Goal: Obtain resource: Download file/media

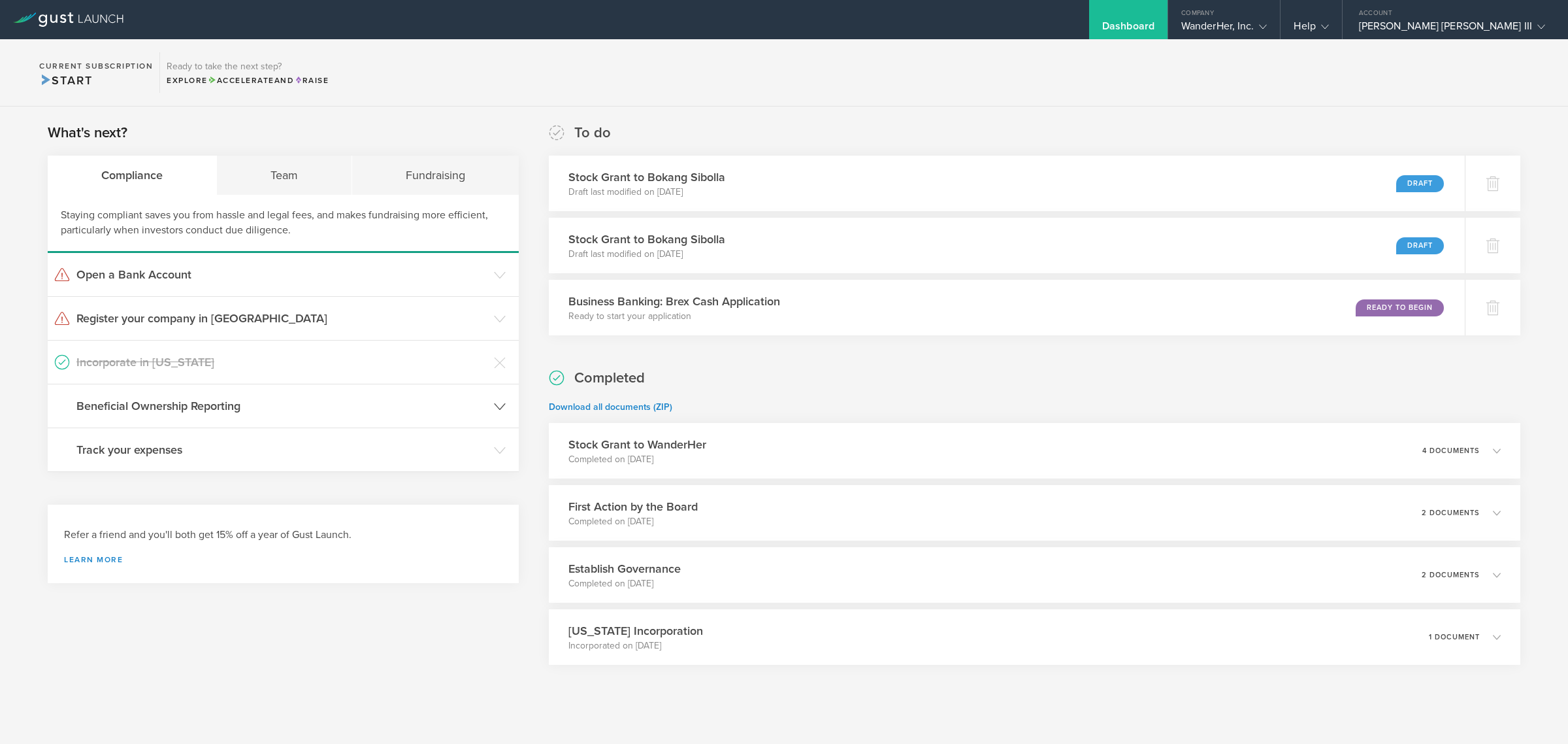
click at [197, 400] on h3 "Beneficial Ownership Reporting" at bounding box center [282, 406] width 411 height 17
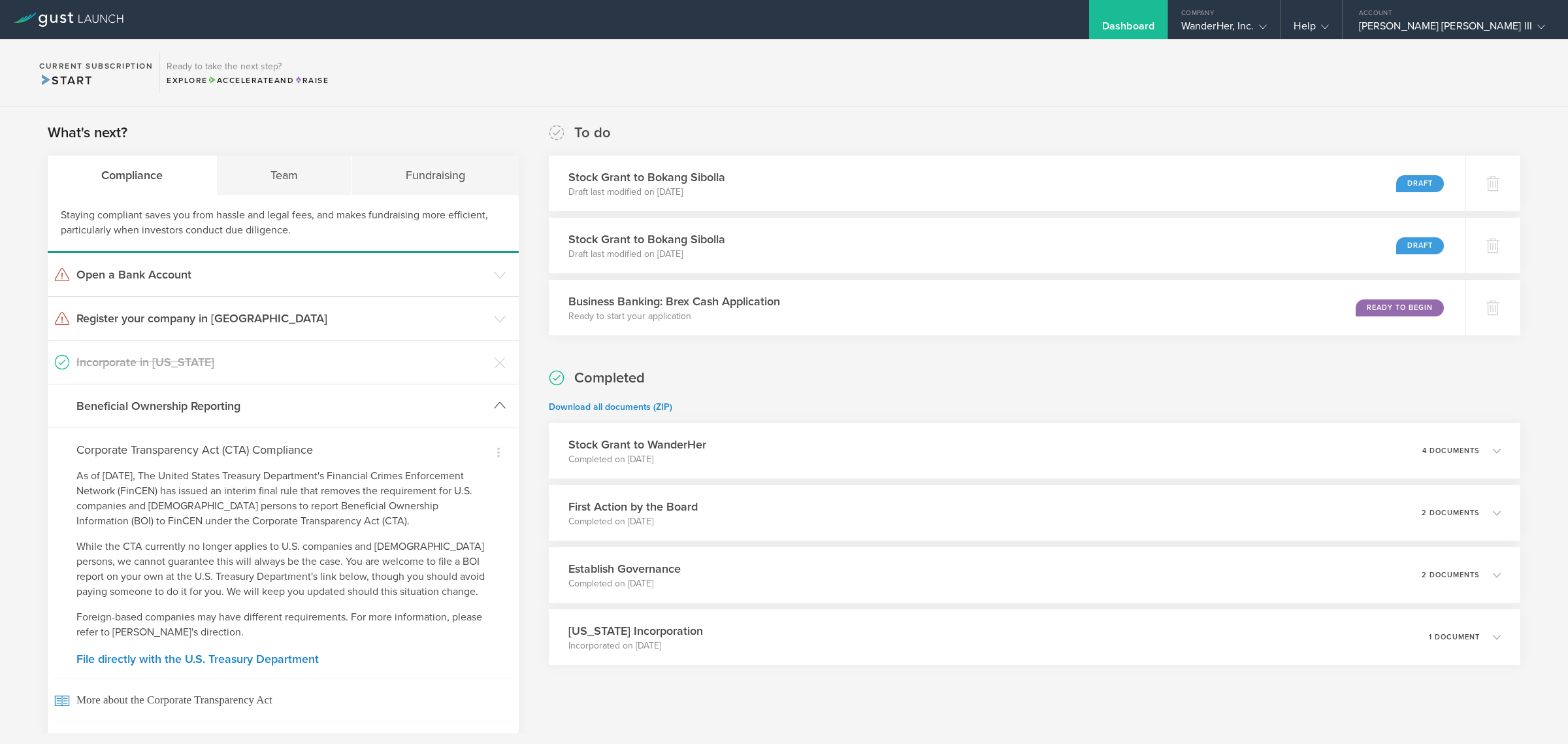
click at [197, 400] on h3 "Beneficial Ownership Reporting" at bounding box center [282, 406] width 411 height 17
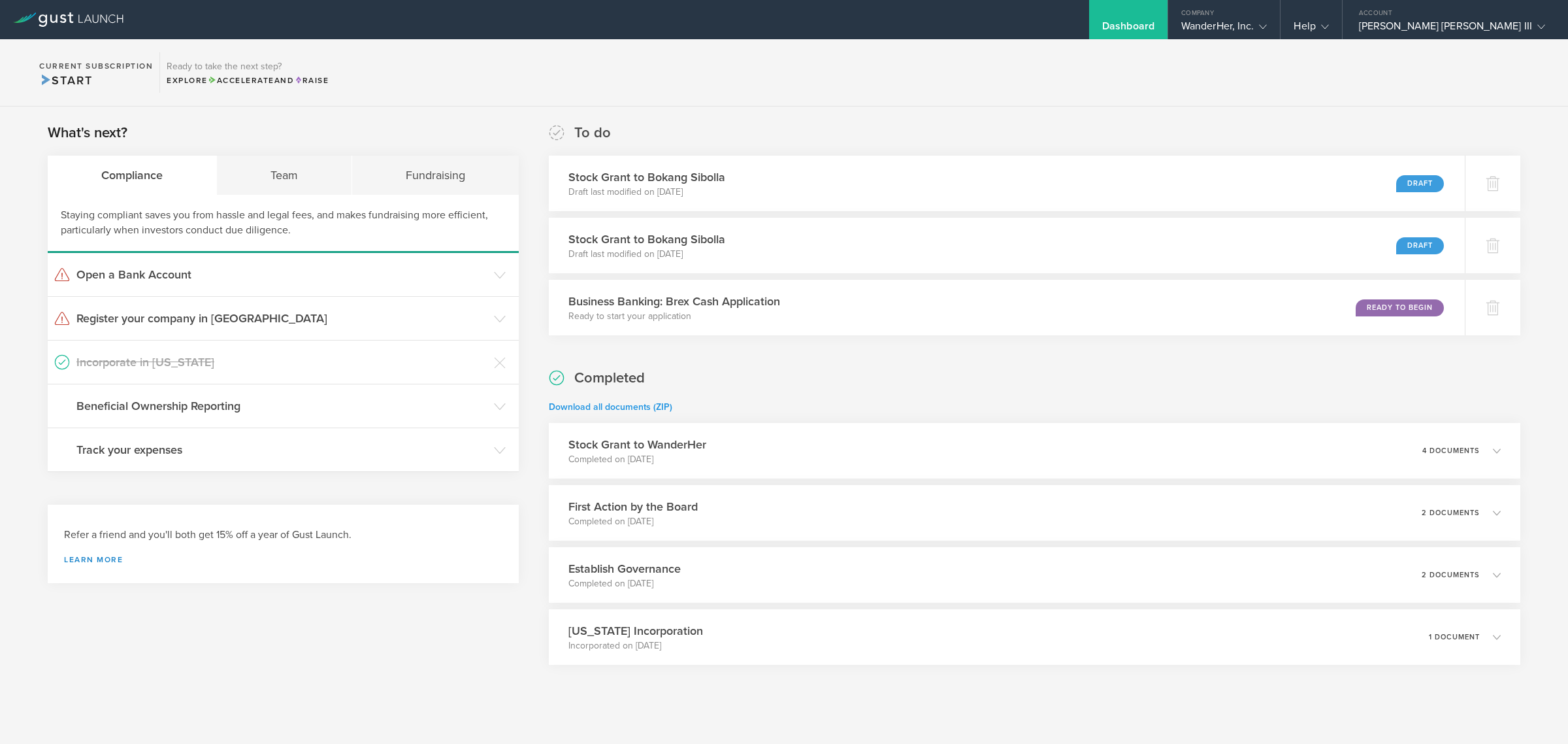
click at [612, 403] on link "Download all documents (ZIP)" at bounding box center [610, 407] width 124 height 11
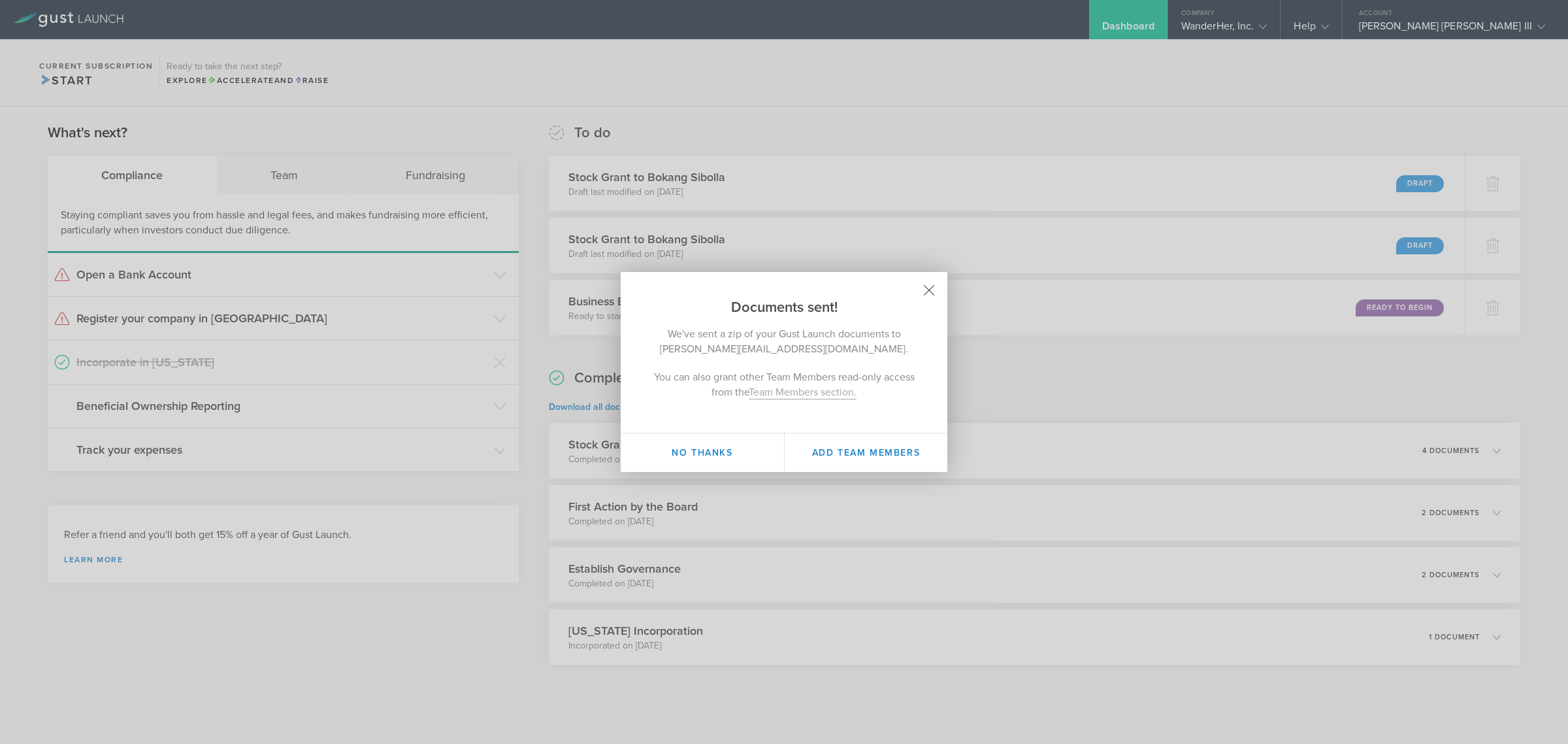
click at [933, 285] on icon at bounding box center [929, 290] width 11 height 11
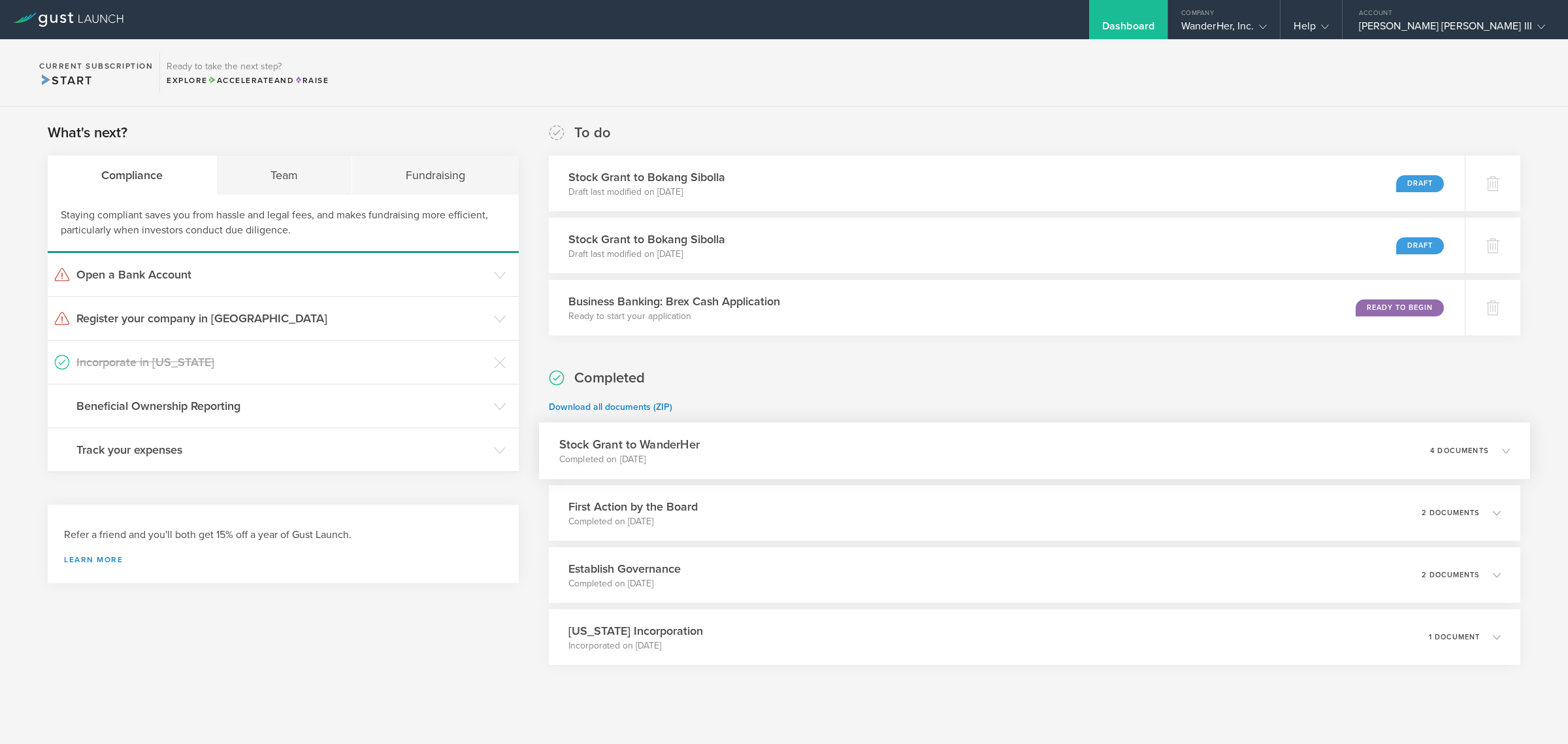
click at [1490, 447] on icon at bounding box center [1500, 450] width 22 height 12
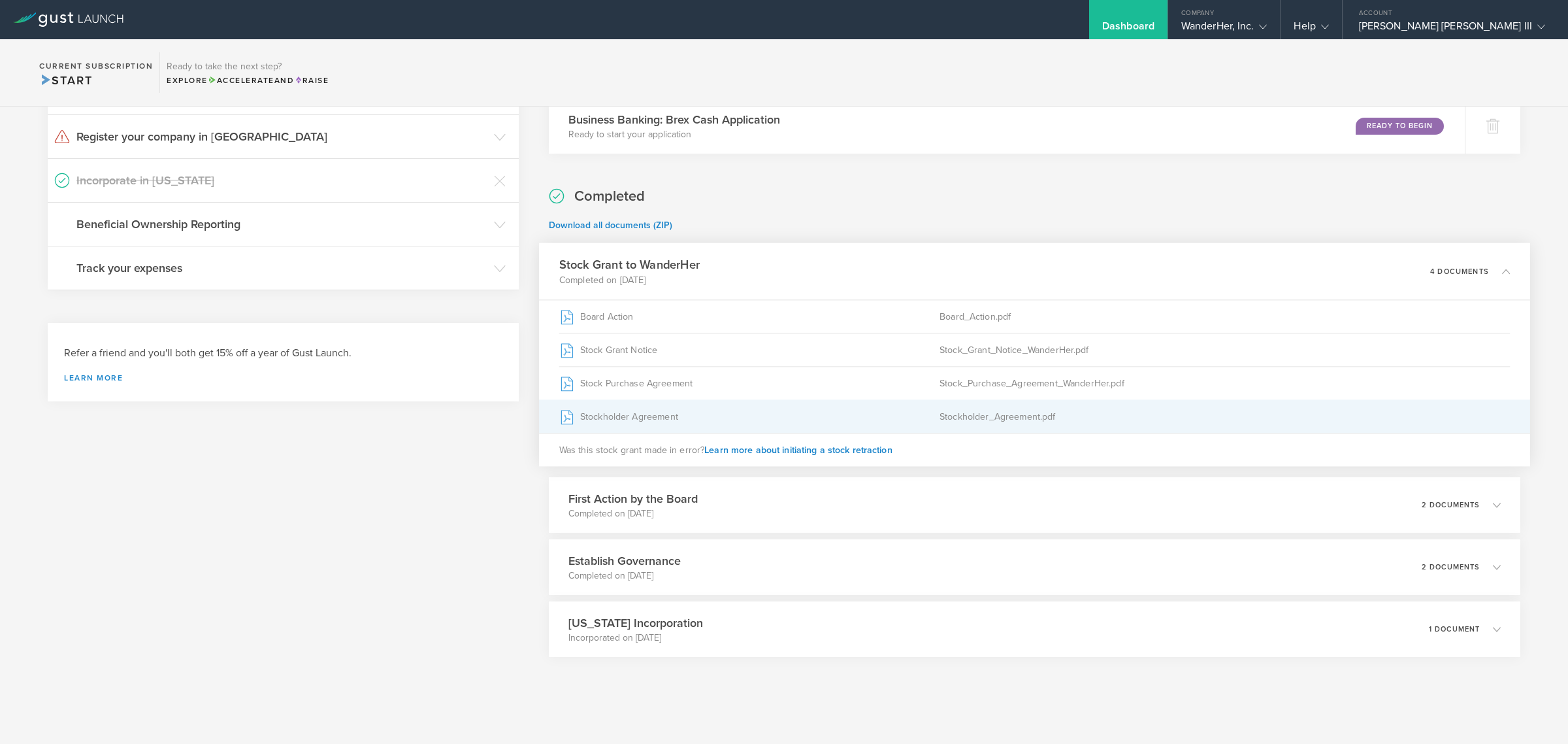
scroll to position [187, 0]
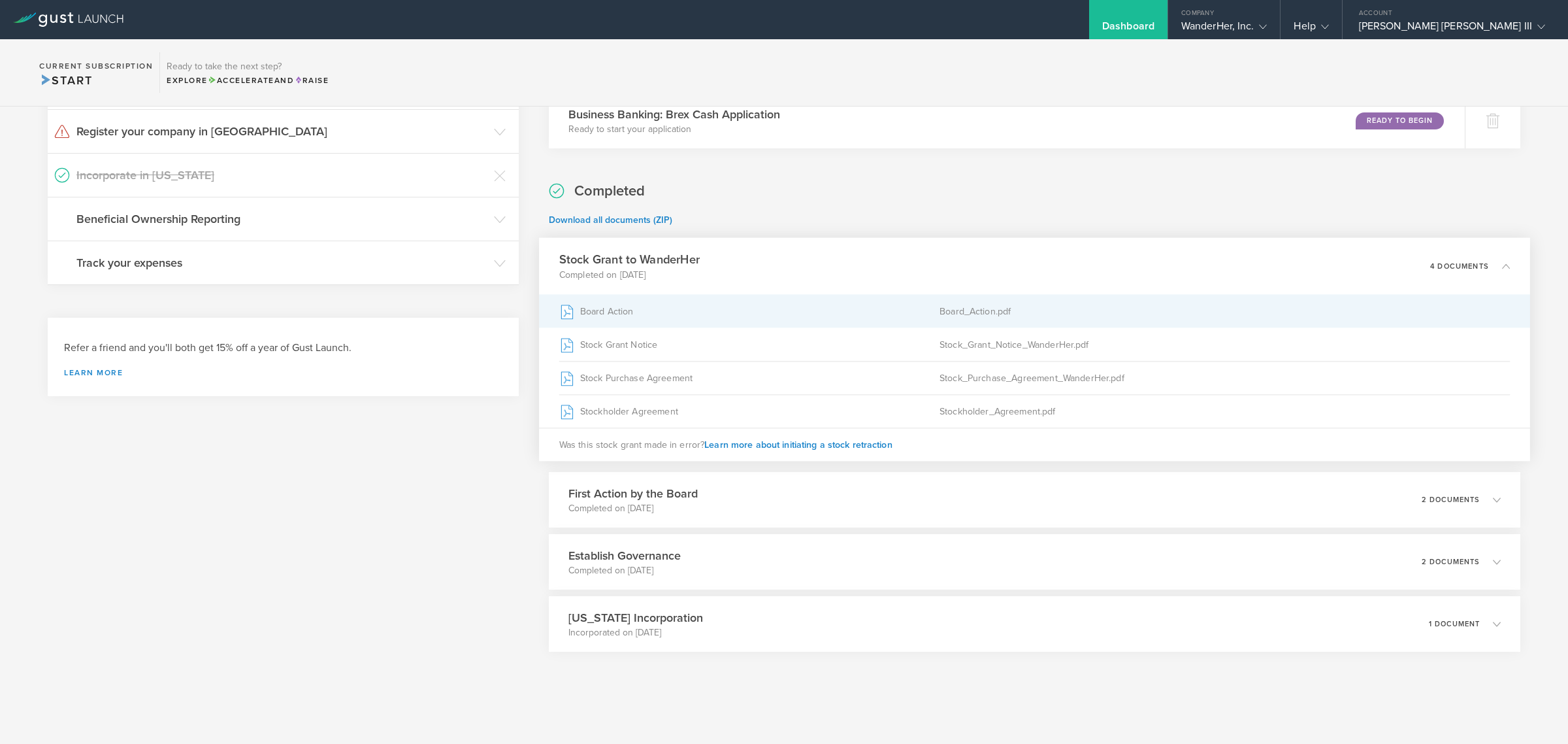
click at [612, 307] on div "Board Action" at bounding box center [749, 311] width 381 height 33
click at [602, 311] on div "Board Action" at bounding box center [749, 311] width 381 height 33
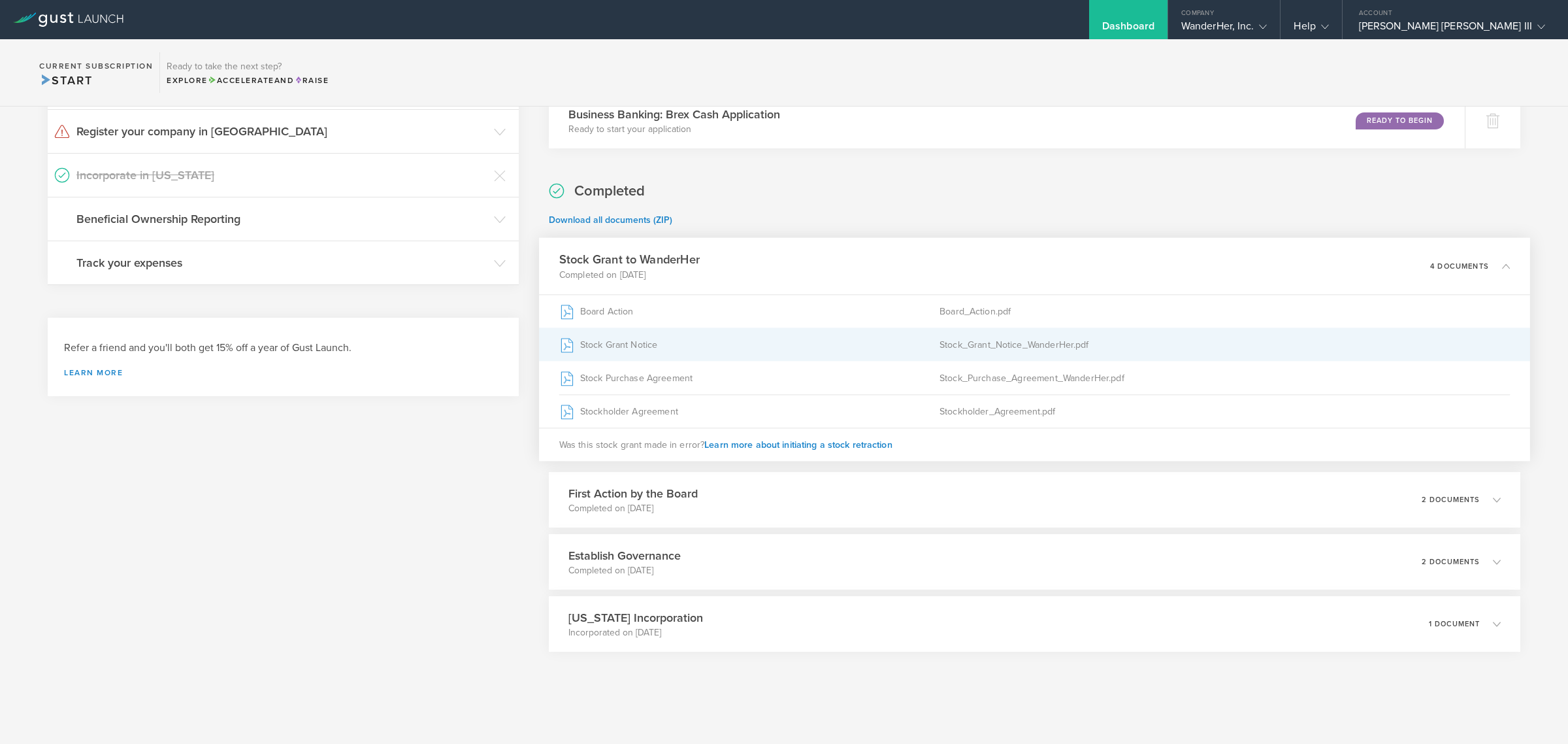
click at [611, 338] on div "Stock Grant Notice" at bounding box center [749, 344] width 381 height 33
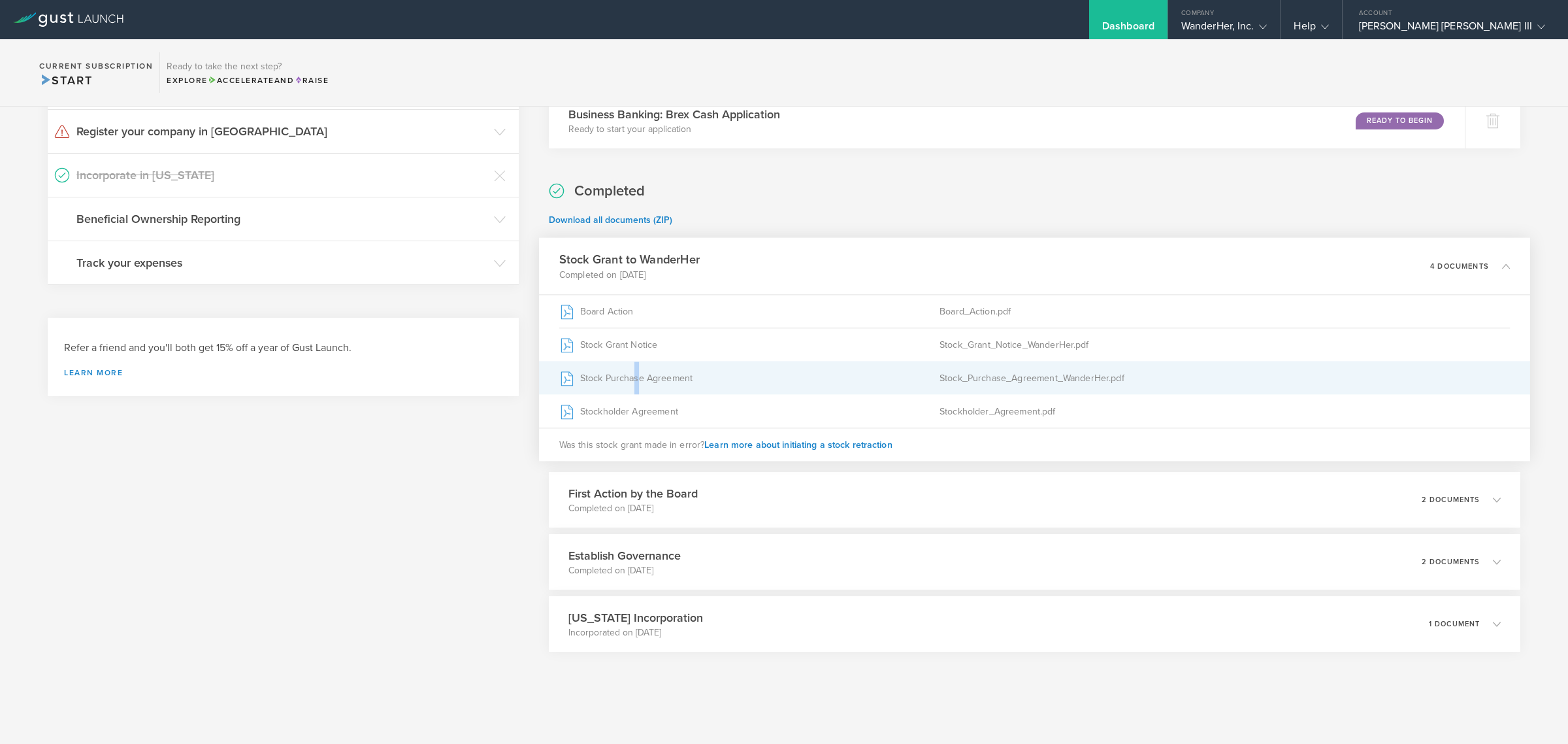
click at [632, 370] on div "Stock Purchase Agreement" at bounding box center [749, 377] width 381 height 33
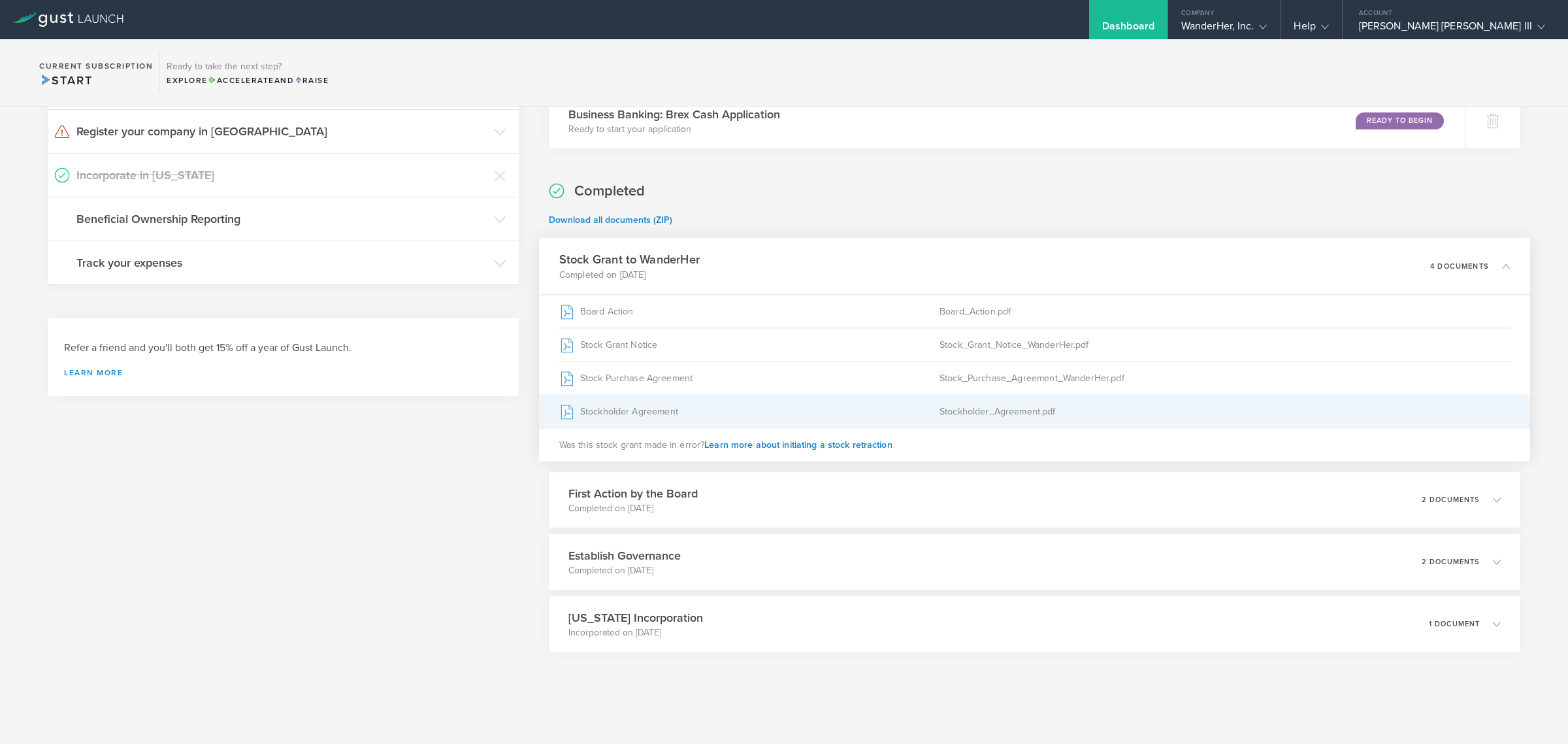
click at [634, 417] on div "Stockholder Agreement" at bounding box center [749, 411] width 381 height 33
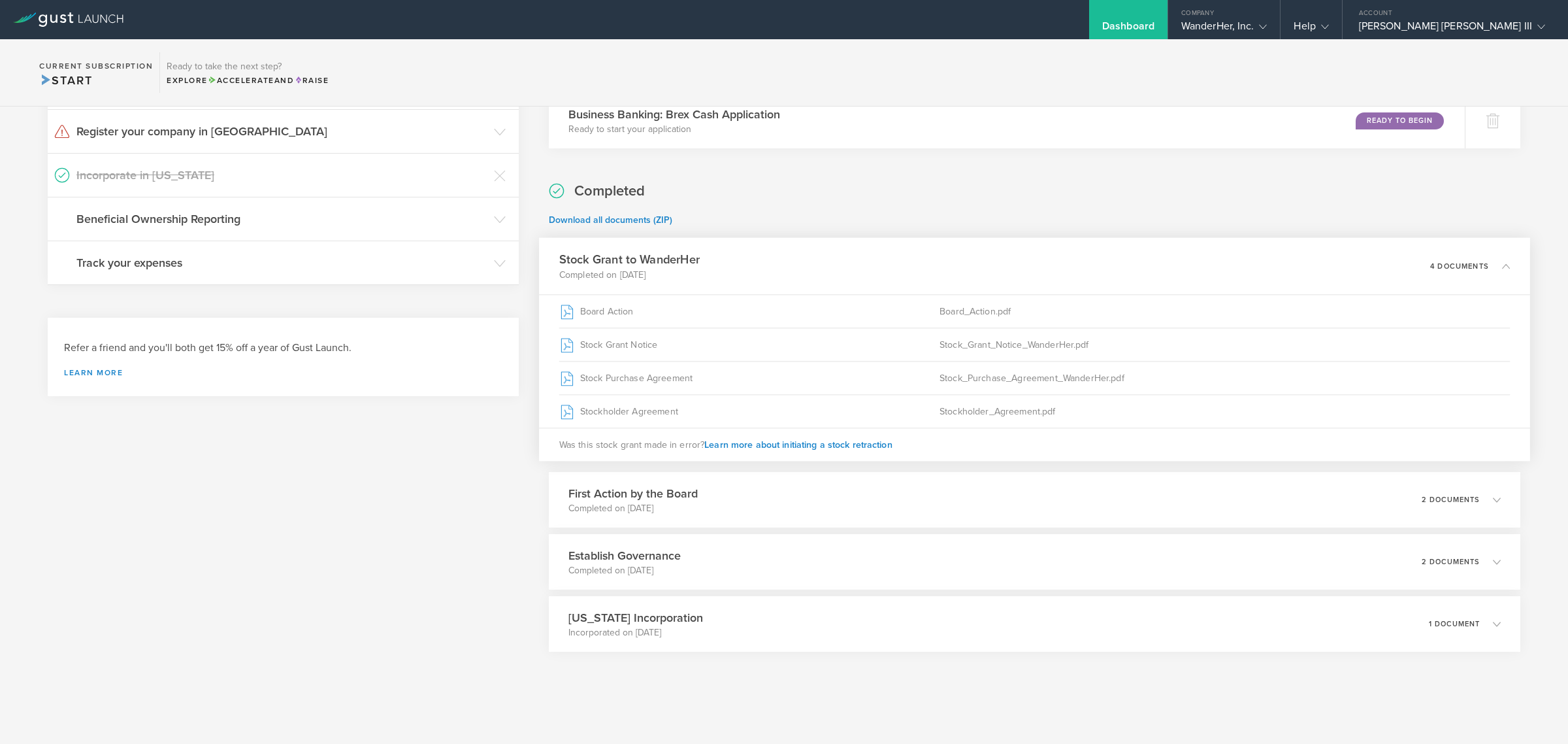
click at [819, 265] on div "Stock Grant to WanderHer Completed on [DATE] 4 documents" at bounding box center [1034, 266] width 991 height 57
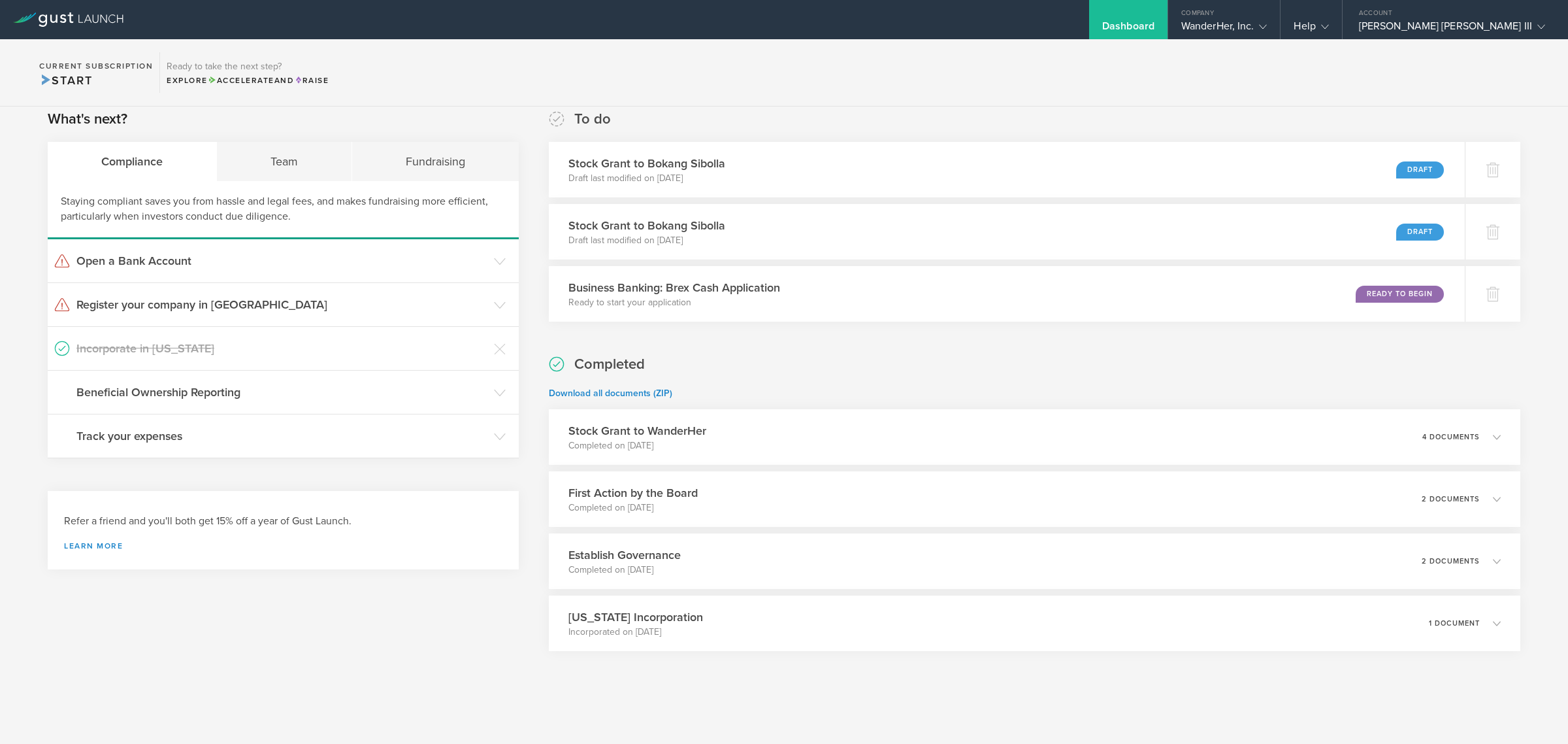
scroll to position [13, 0]
drag, startPoint x: 752, startPoint y: 511, endPoint x: 816, endPoint y: 510, distance: 64.0
click at [755, 511] on div "First Action by the Board Completed on [DATE] 2 documents" at bounding box center [1034, 499] width 991 height 57
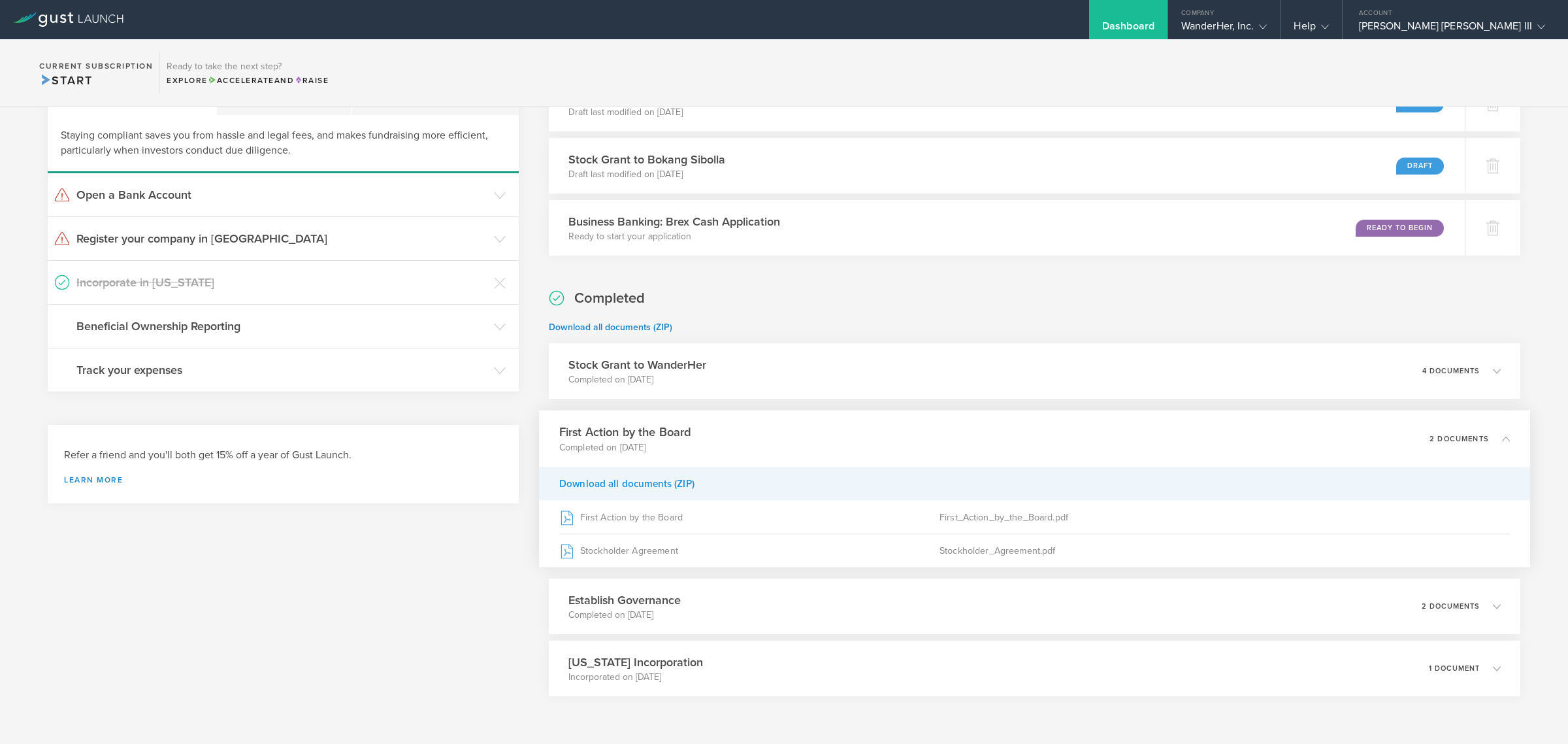
scroll to position [124, 0]
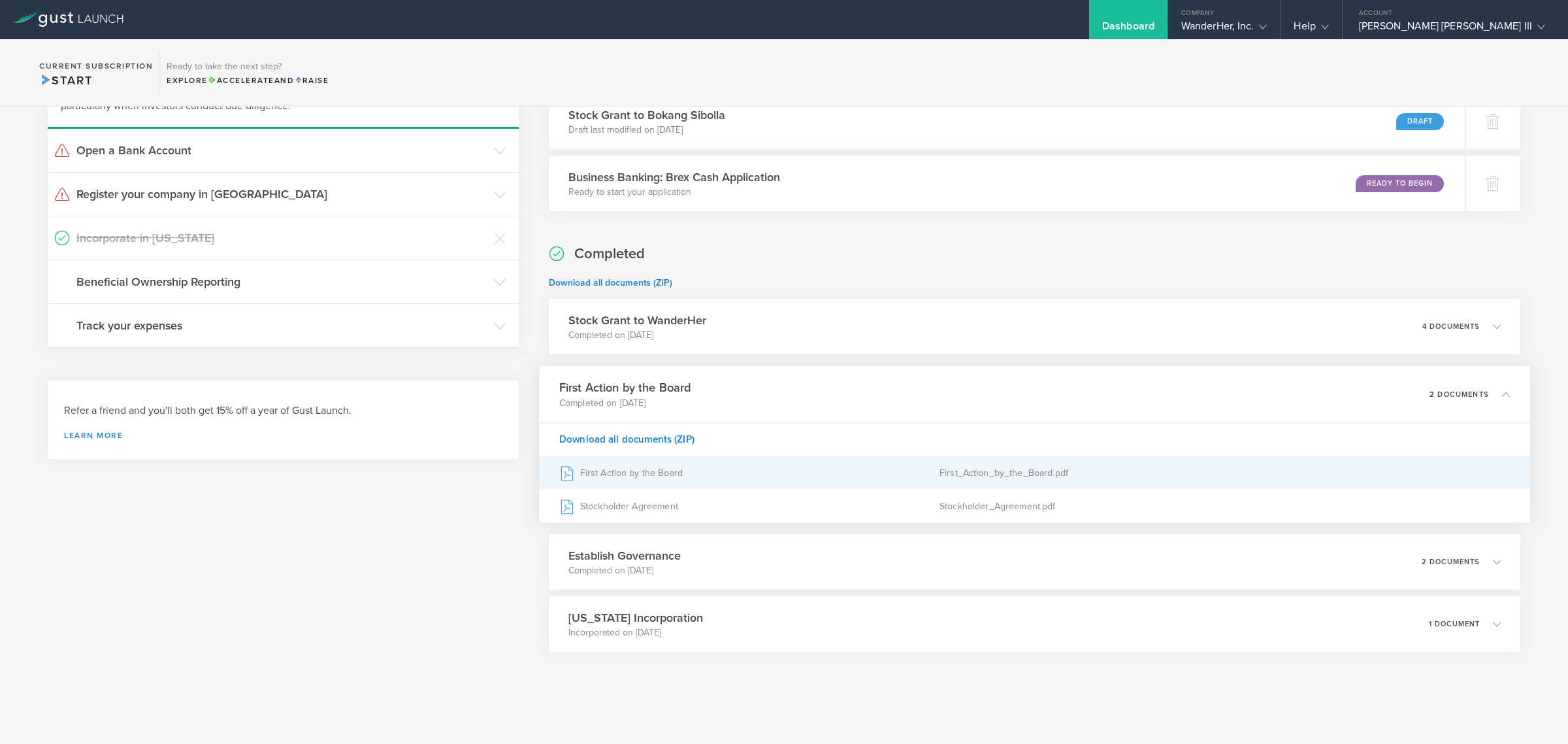
click at [654, 473] on div "First Action by the Board" at bounding box center [749, 472] width 381 height 33
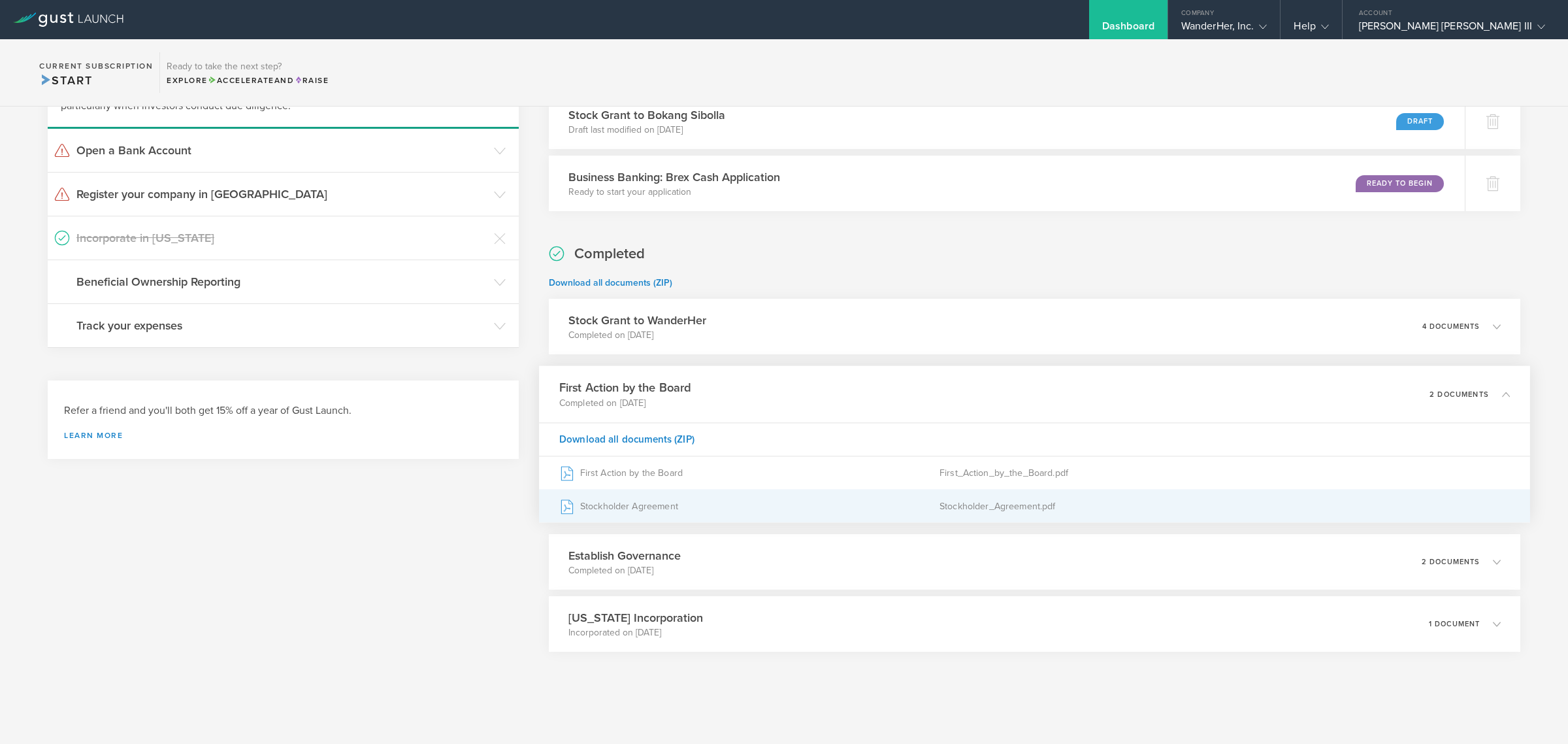
click at [635, 508] on div "Stockholder Agreement" at bounding box center [749, 505] width 381 height 33
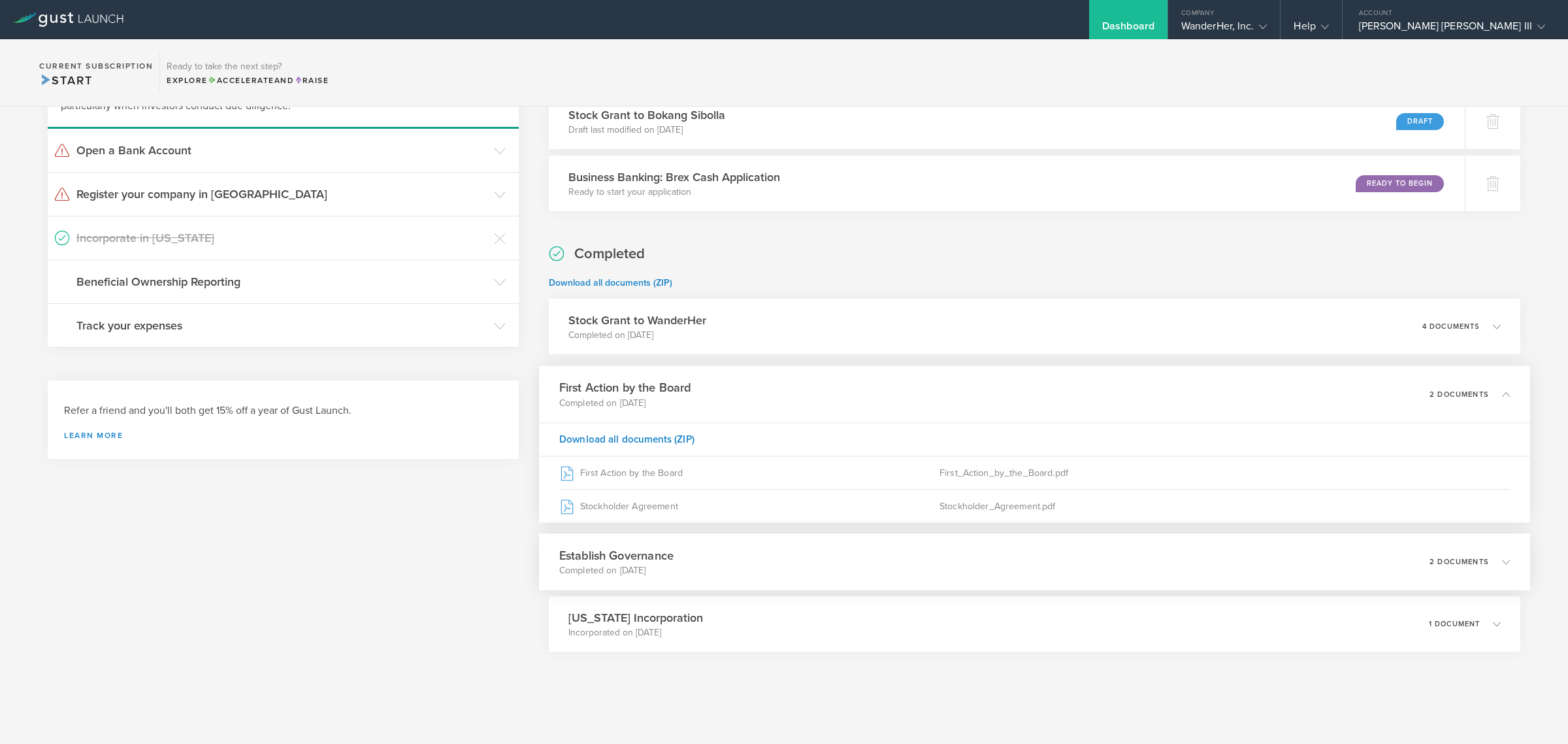
click at [652, 551] on h3 "Establish Governance" at bounding box center [615, 554] width 114 height 18
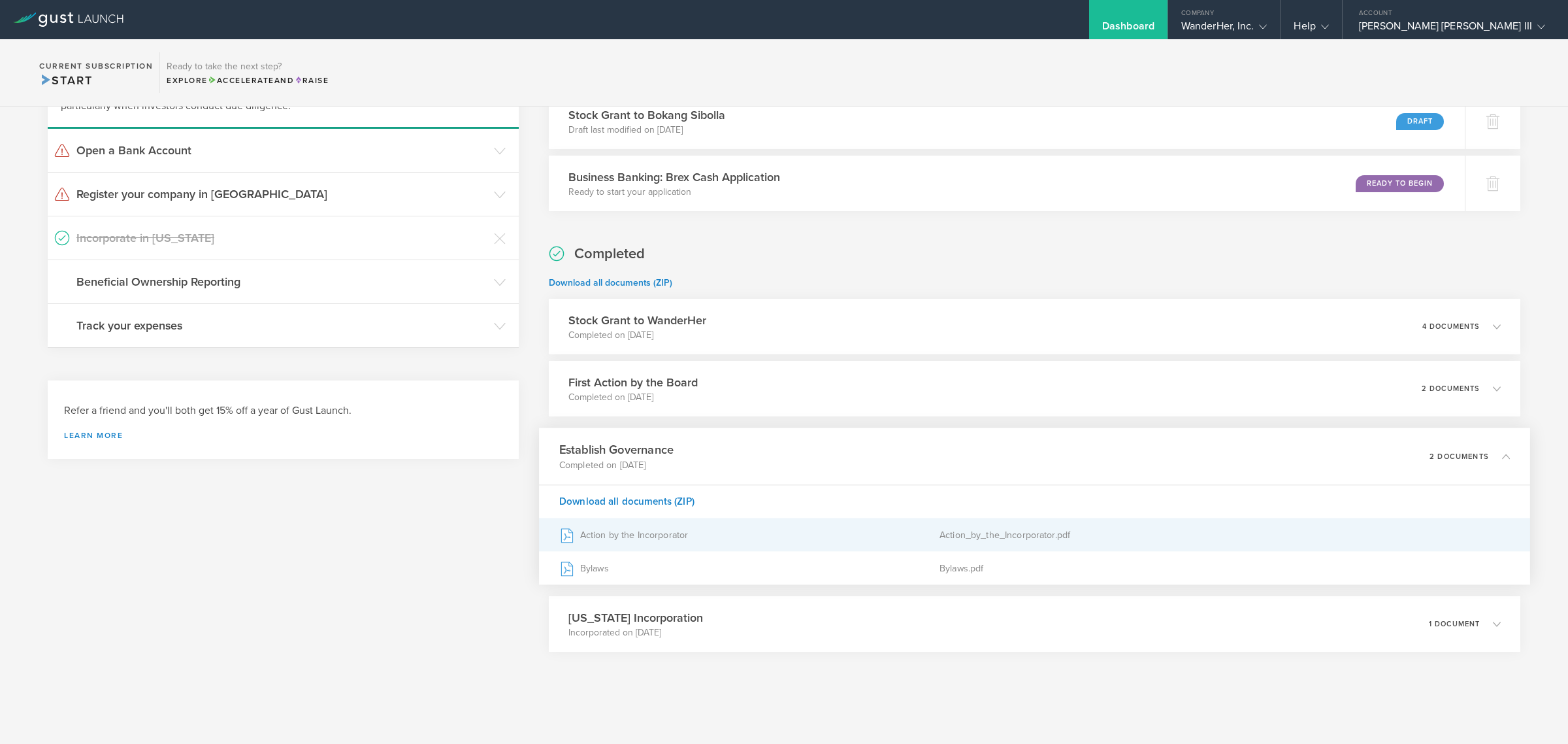
click at [718, 546] on div "Action by the Incorporator" at bounding box center [749, 534] width 381 height 33
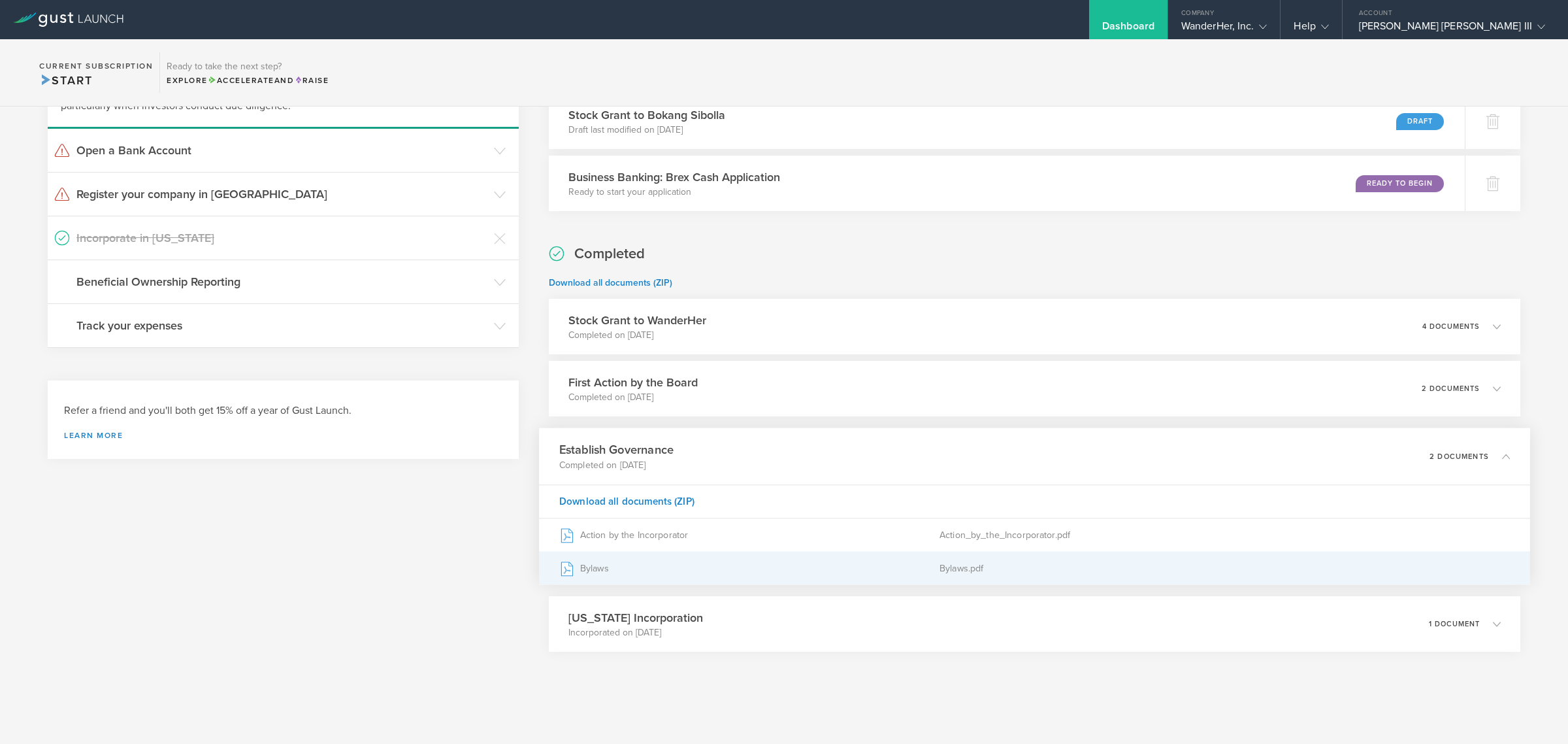
click at [606, 570] on div "Bylaws" at bounding box center [749, 568] width 381 height 33
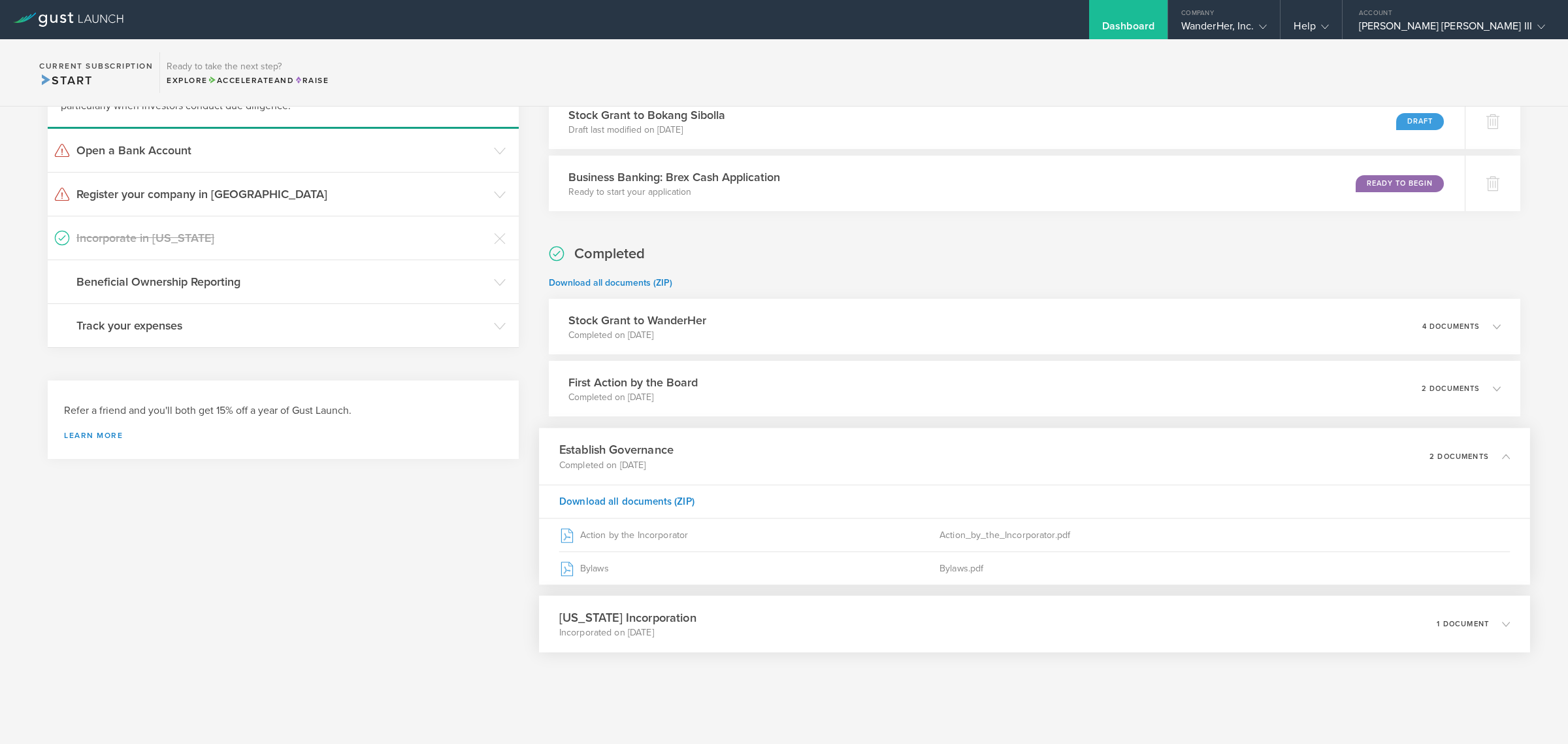
click at [739, 605] on div "[US_STATE] Incorporation Incorporated on [DATE] 1 document" at bounding box center [1034, 624] width 991 height 57
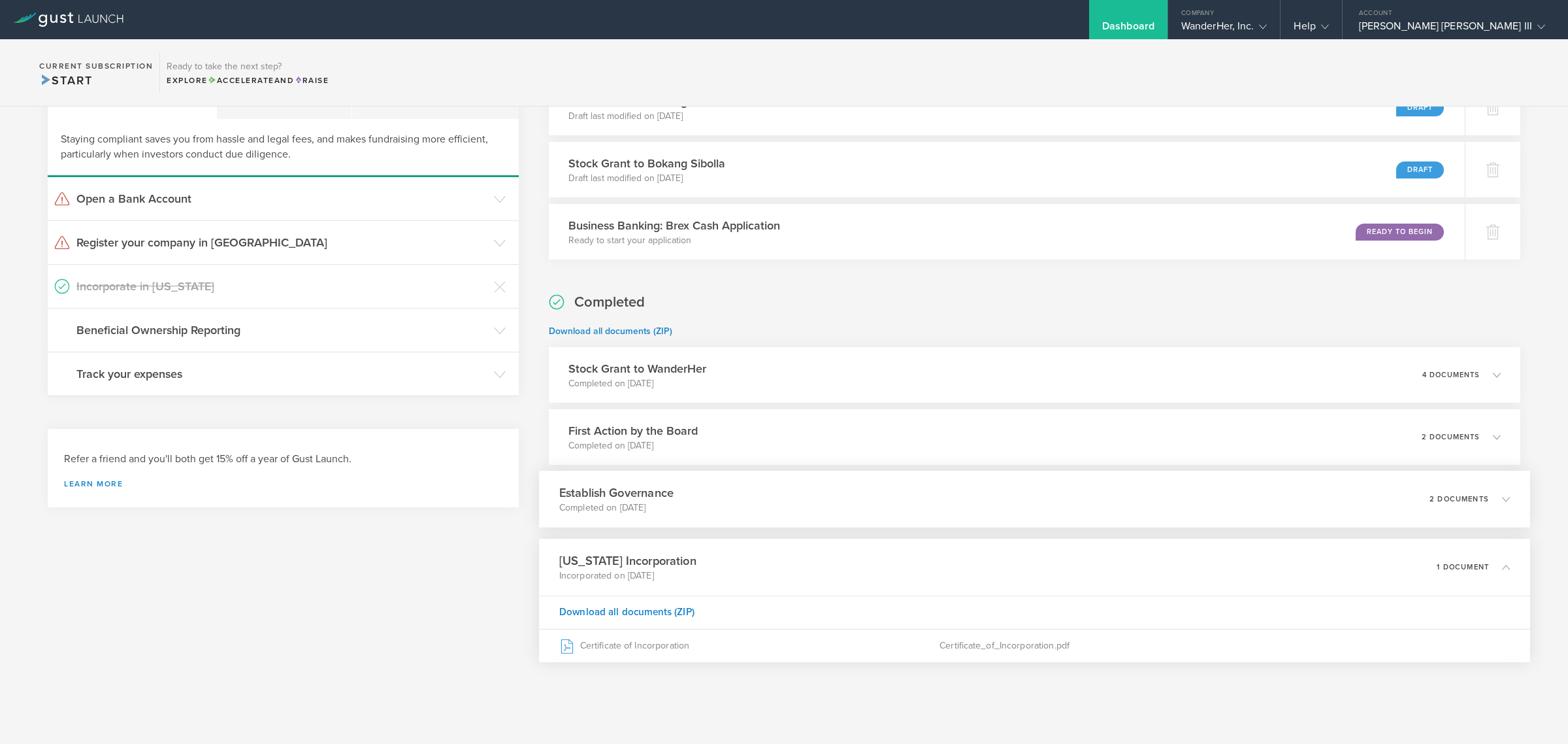
scroll to position [85, 0]
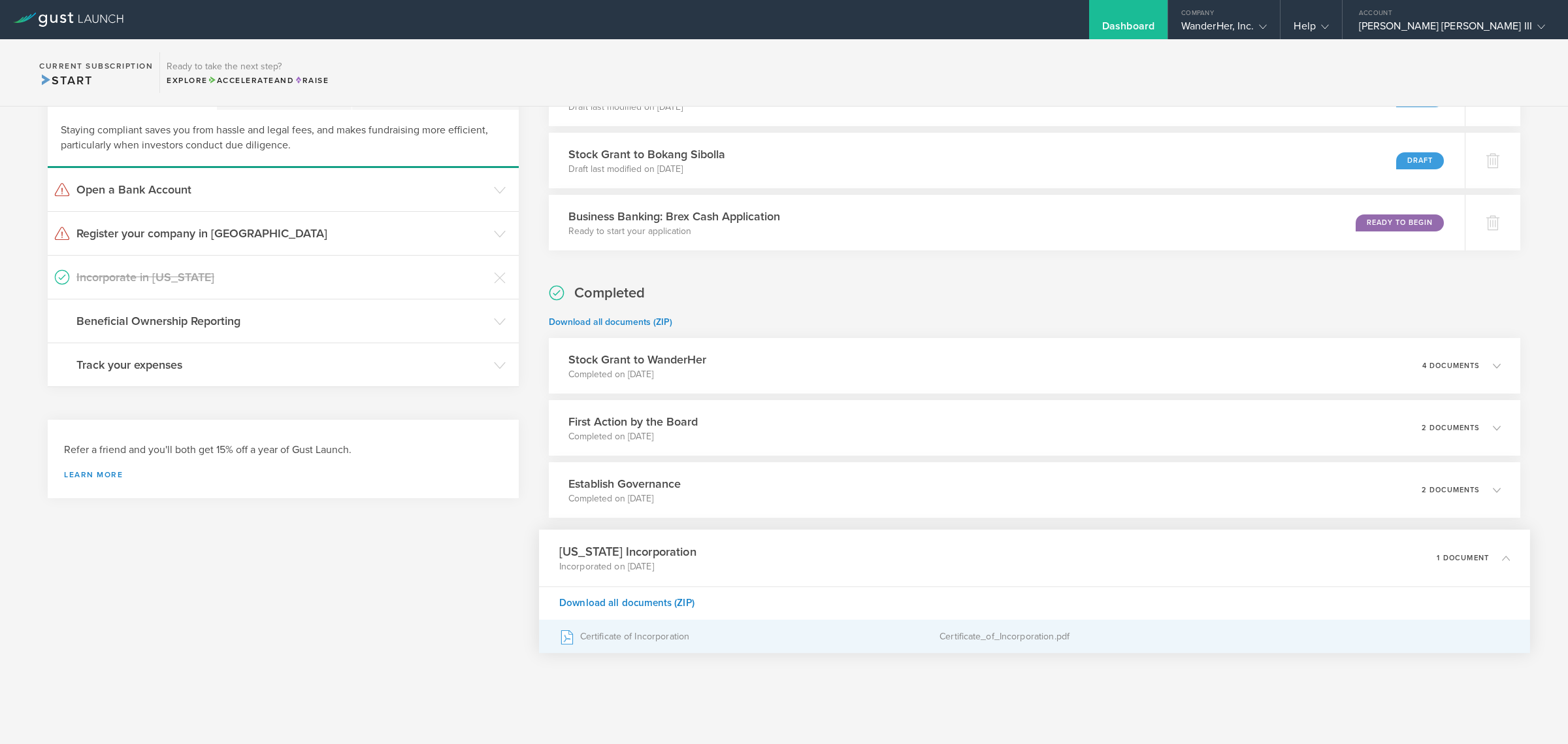
click at [635, 640] on div "Certificate of Incorporation" at bounding box center [749, 636] width 381 height 33
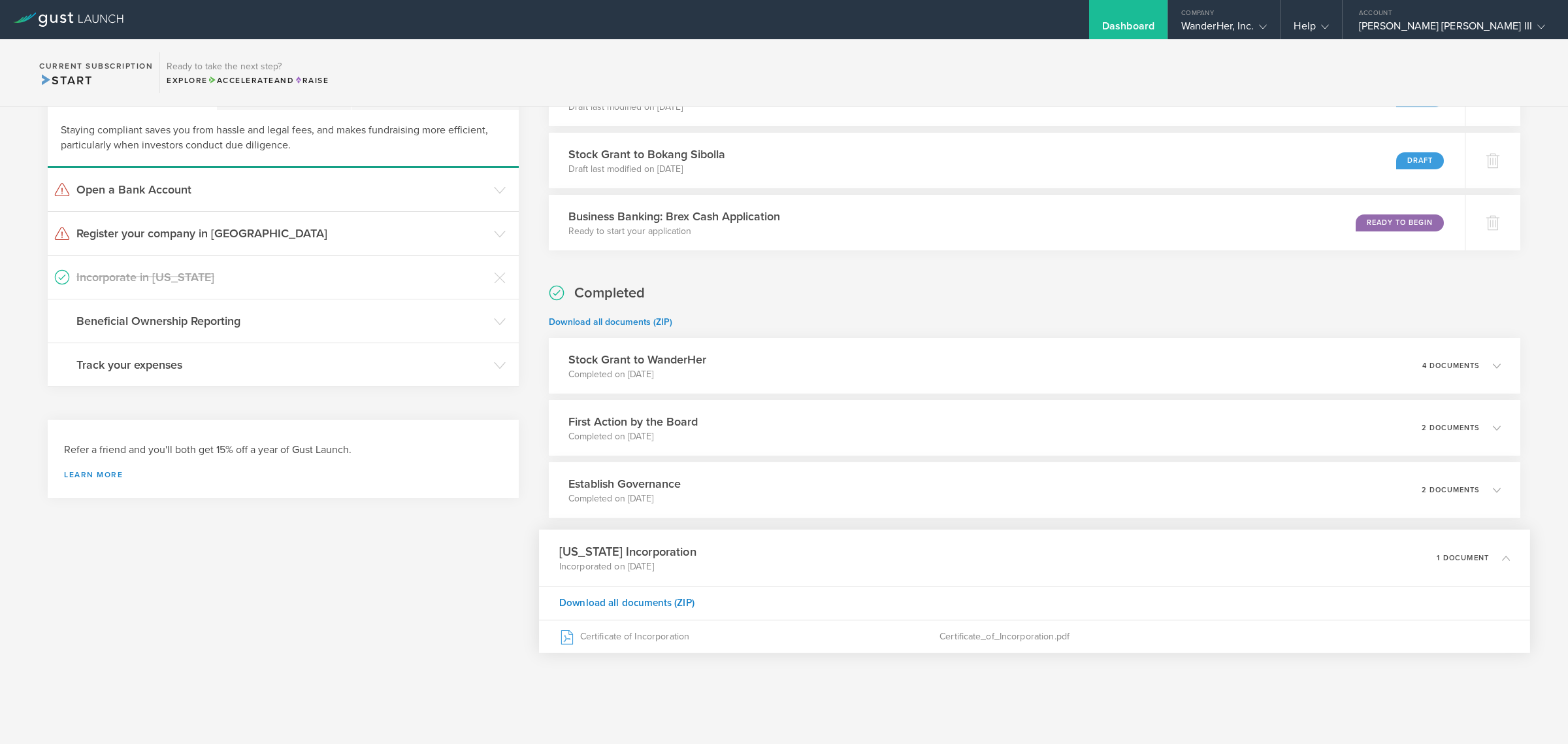
click at [627, 697] on div "To do Stock Grant to Bokang Sibolla Draft last modified on [DATE] Draft Stock G…" at bounding box center [1034, 377] width 971 height 679
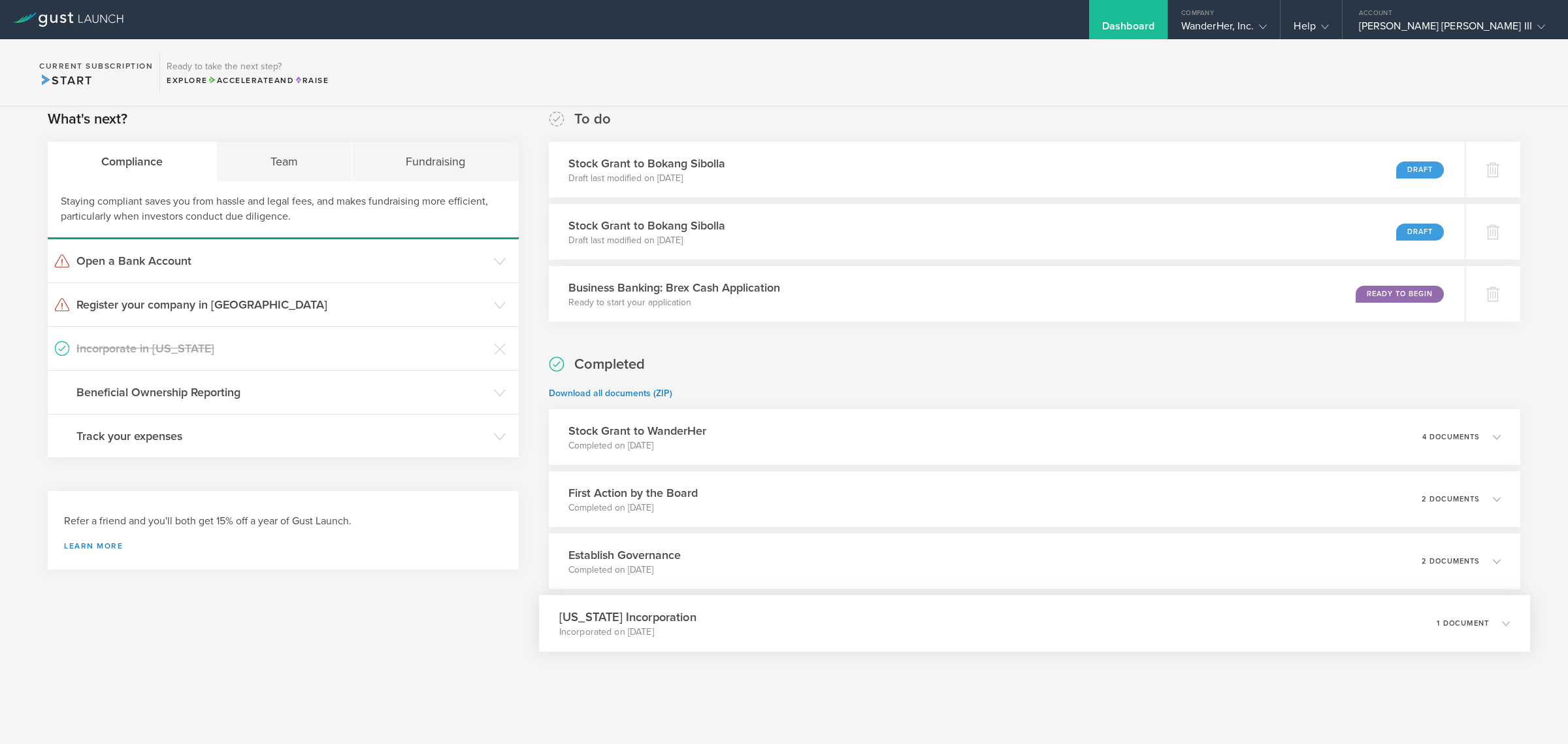
scroll to position [13, 0]
click at [1501, 620] on icon at bounding box center [1505, 623] width 8 height 8
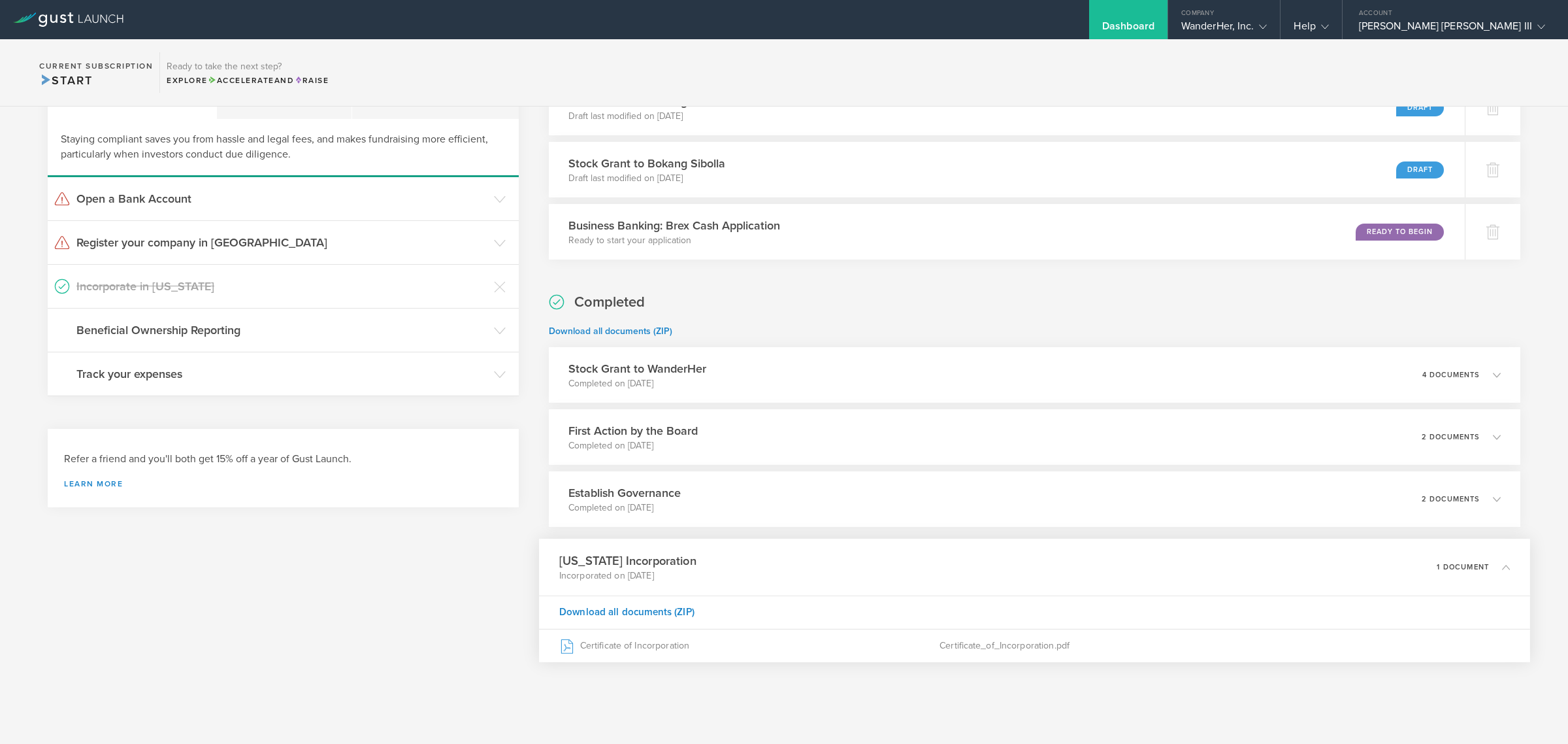
scroll to position [85, 0]
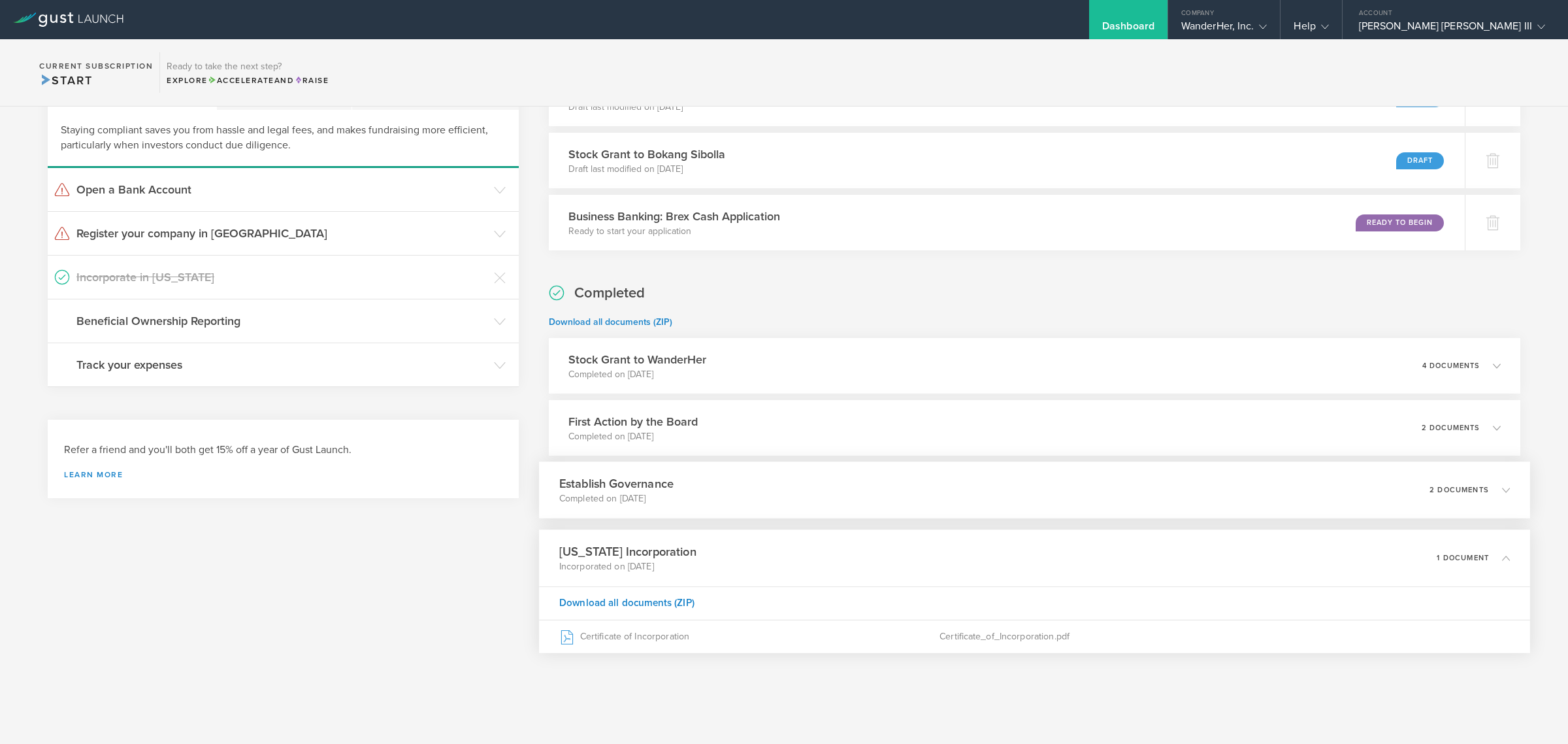
click at [808, 485] on div "Establish Governance Completed on [DATE] 2 documents" at bounding box center [1034, 490] width 991 height 57
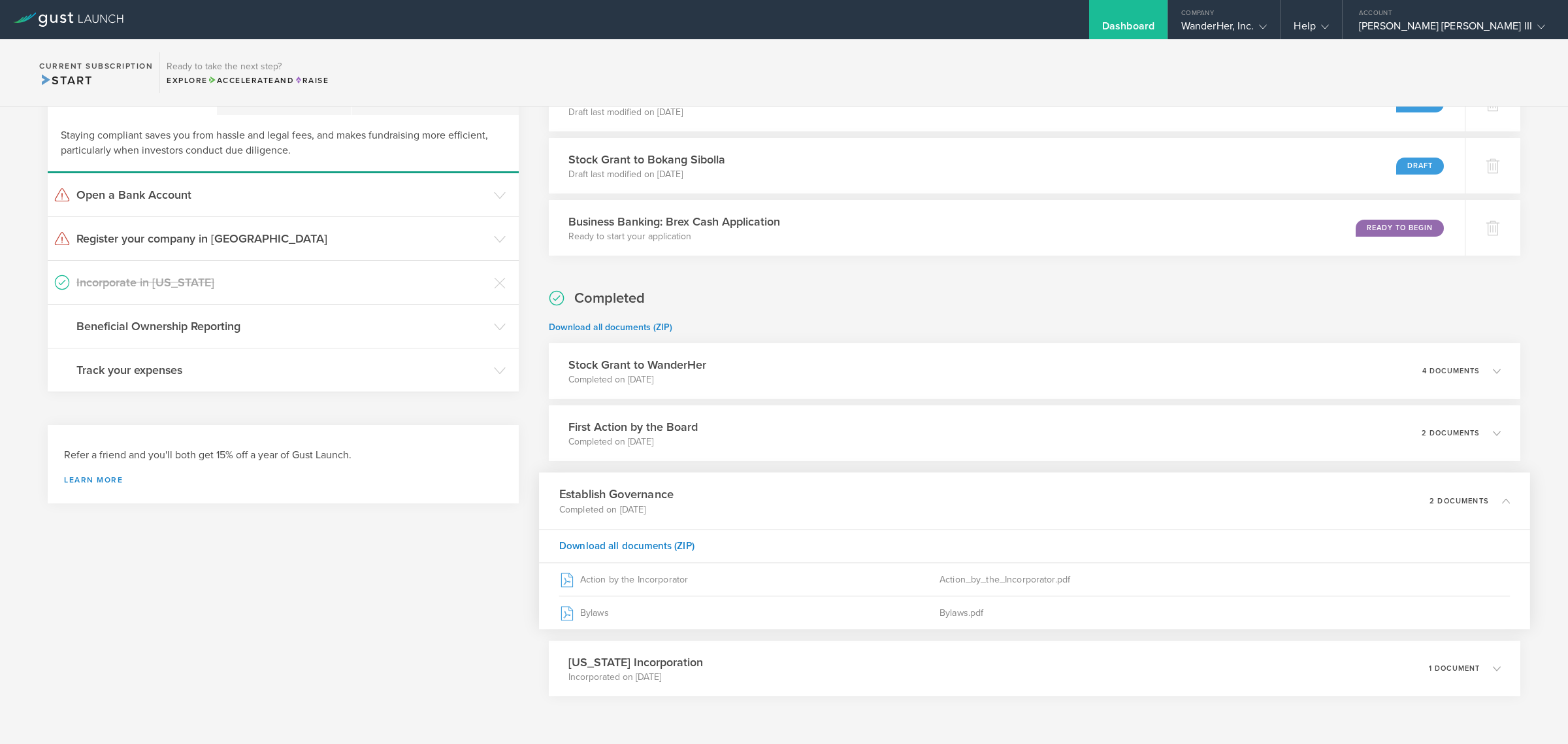
scroll to position [124, 0]
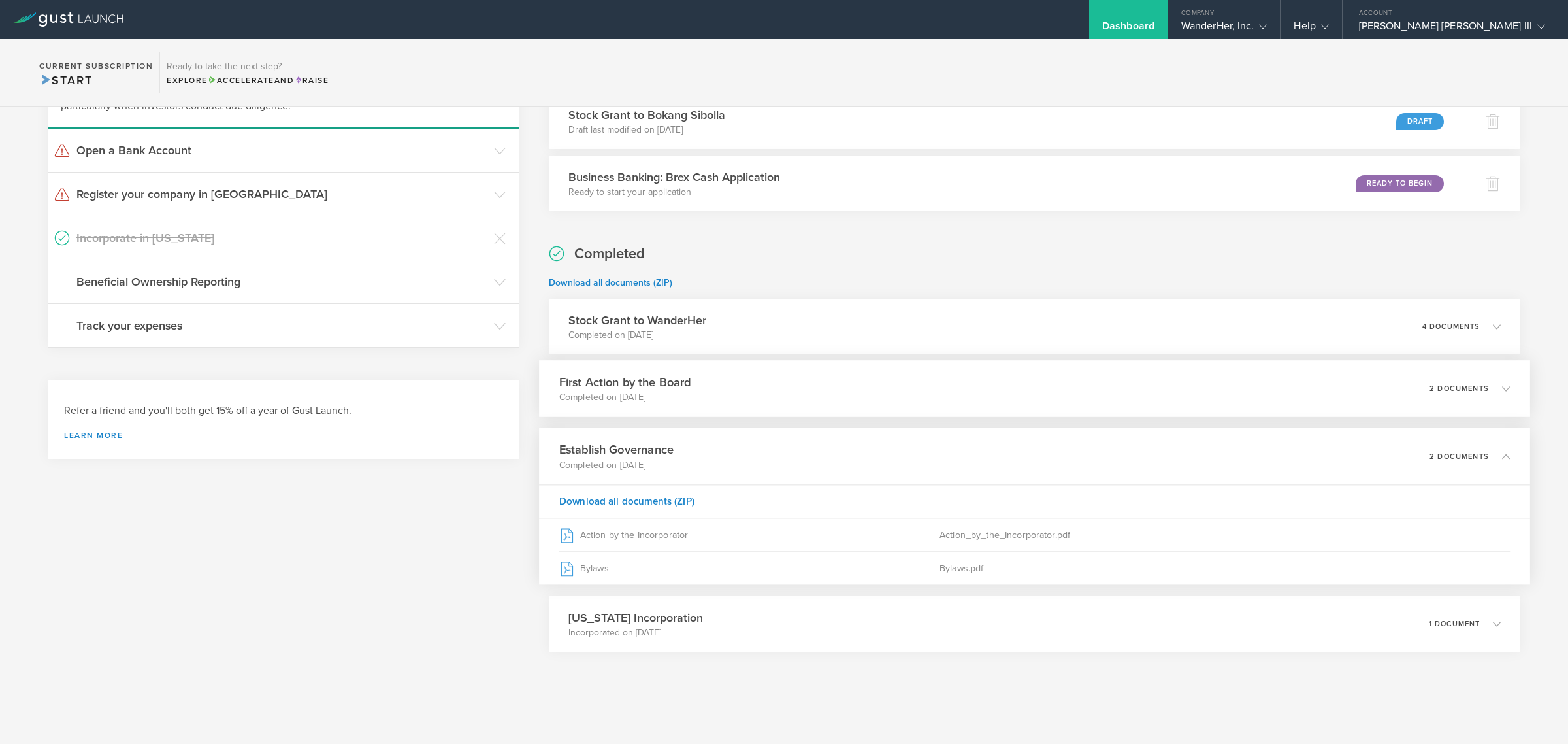
click at [948, 381] on div "First Action by the Board Completed on [DATE] 2 documents" at bounding box center [1034, 388] width 991 height 57
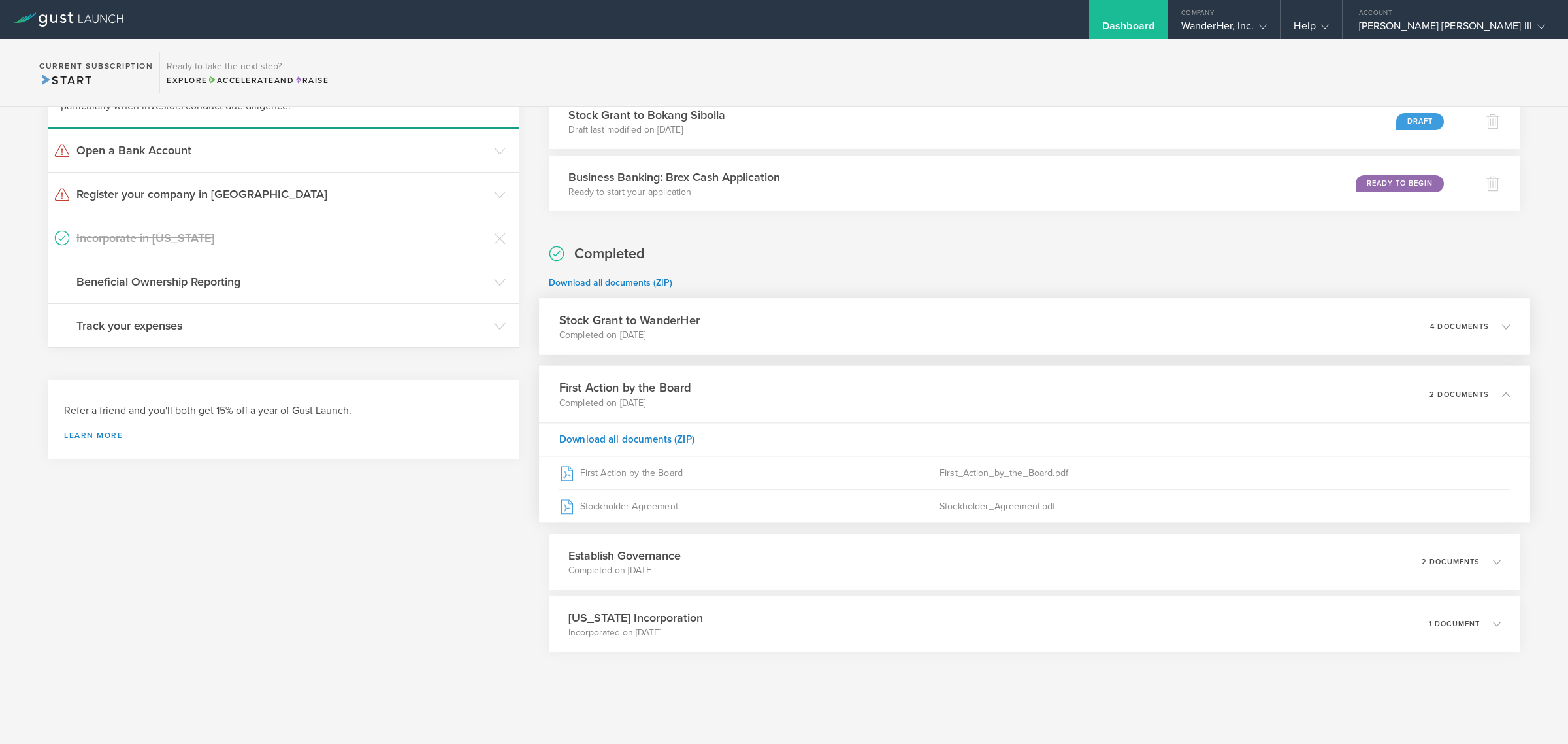
click at [1127, 321] on div "Stock Grant to WanderHer Completed on [DATE] 4 documents" at bounding box center [1034, 326] width 991 height 57
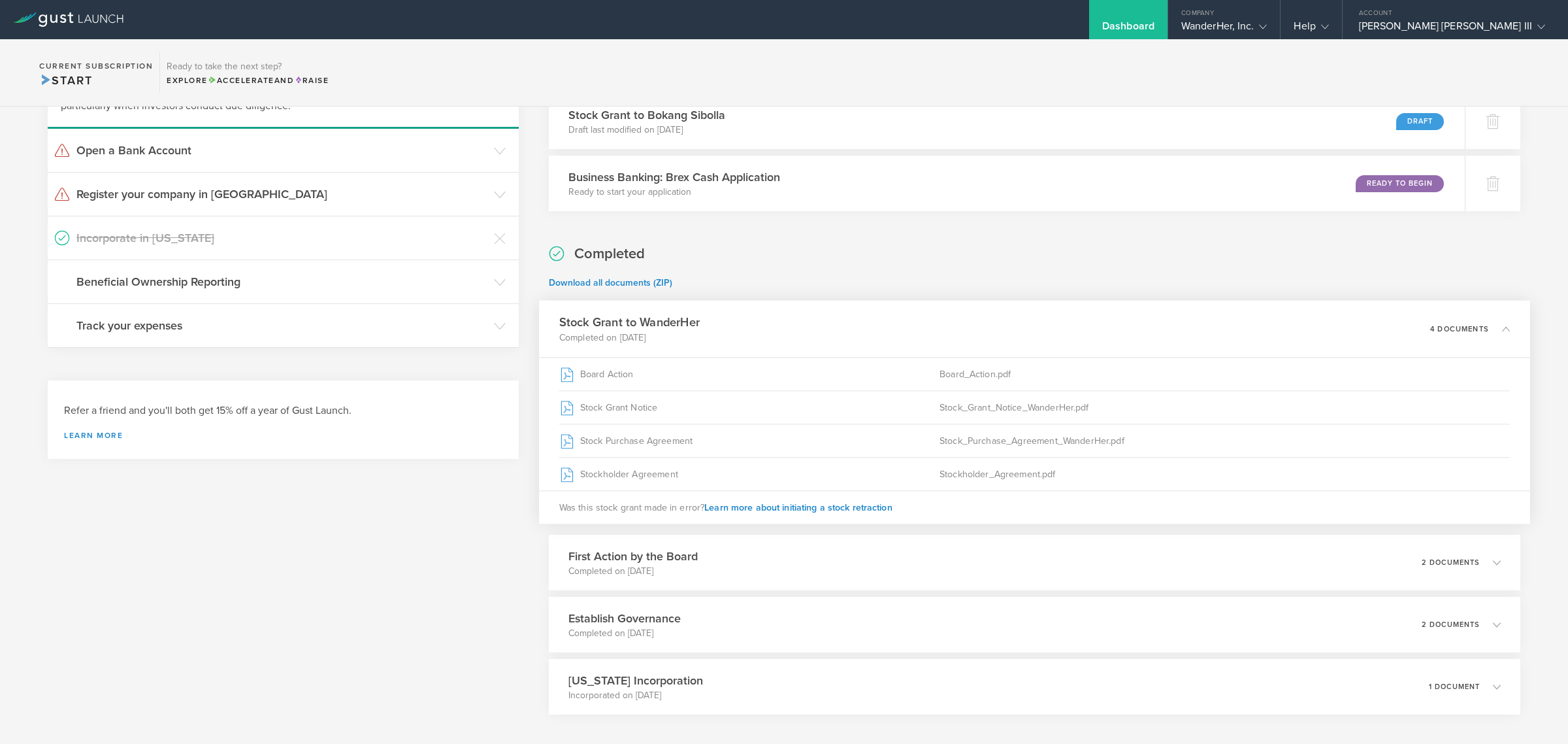
scroll to position [187, 0]
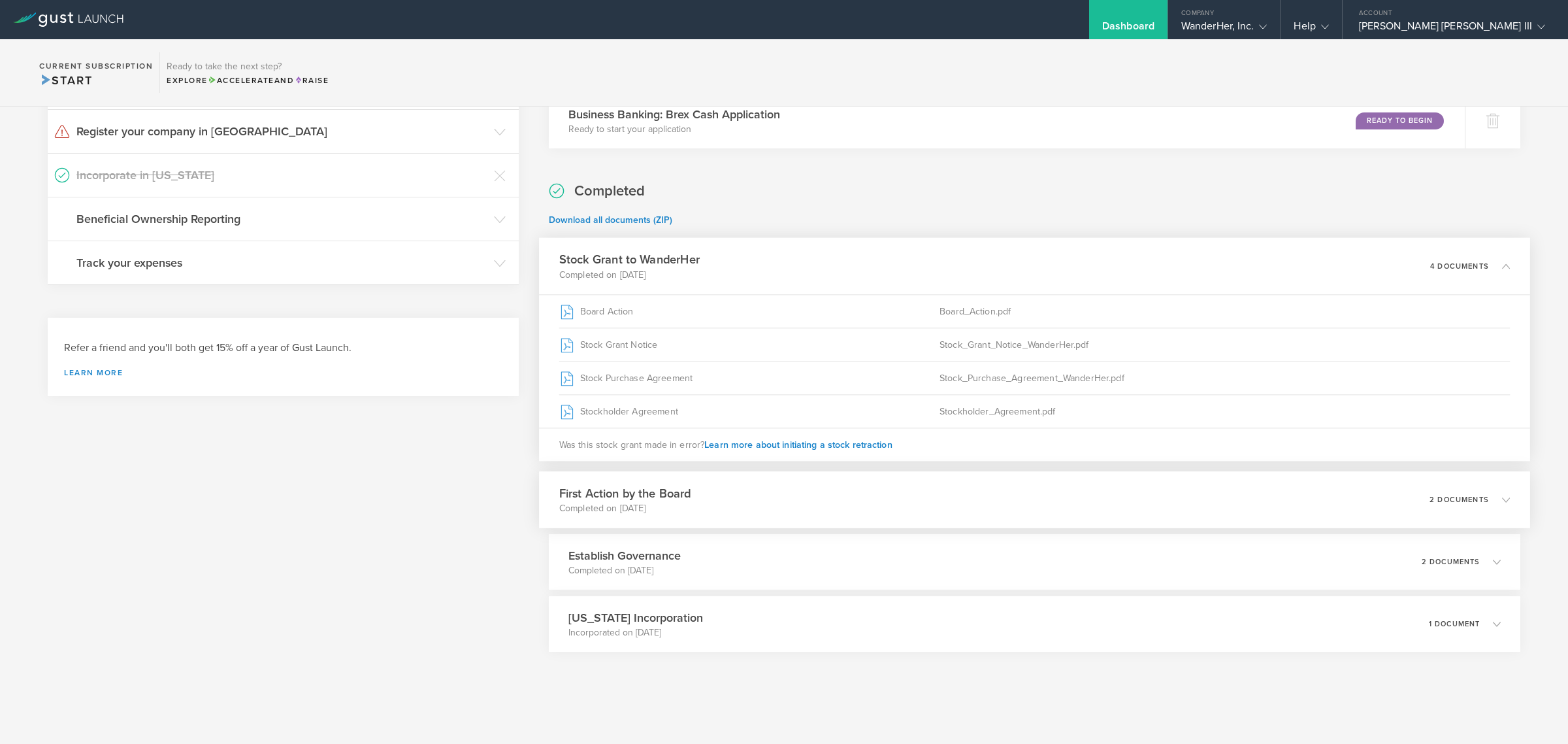
click at [930, 491] on div "First Action by the Board Completed on [DATE] 2 documents" at bounding box center [1034, 499] width 991 height 57
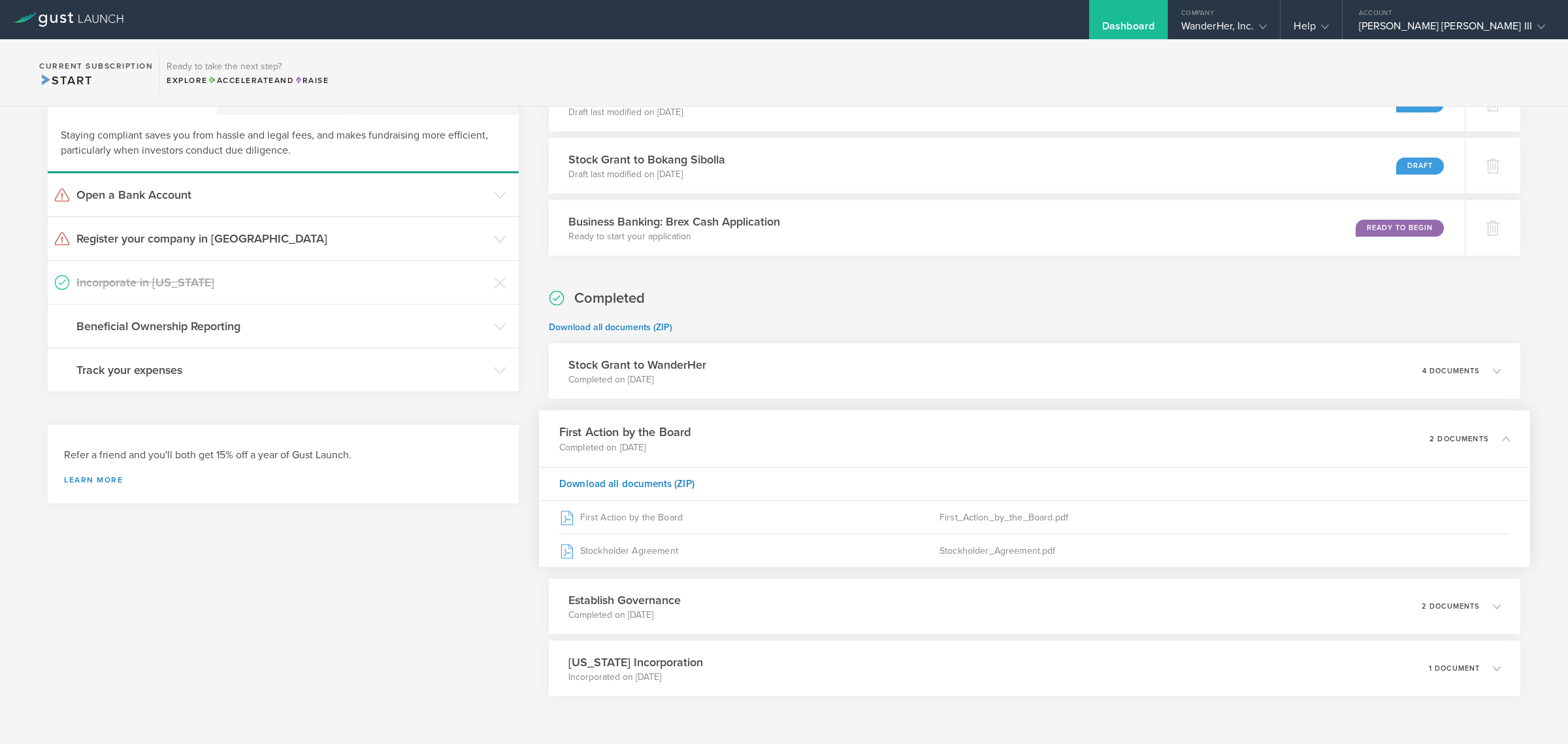
scroll to position [124, 0]
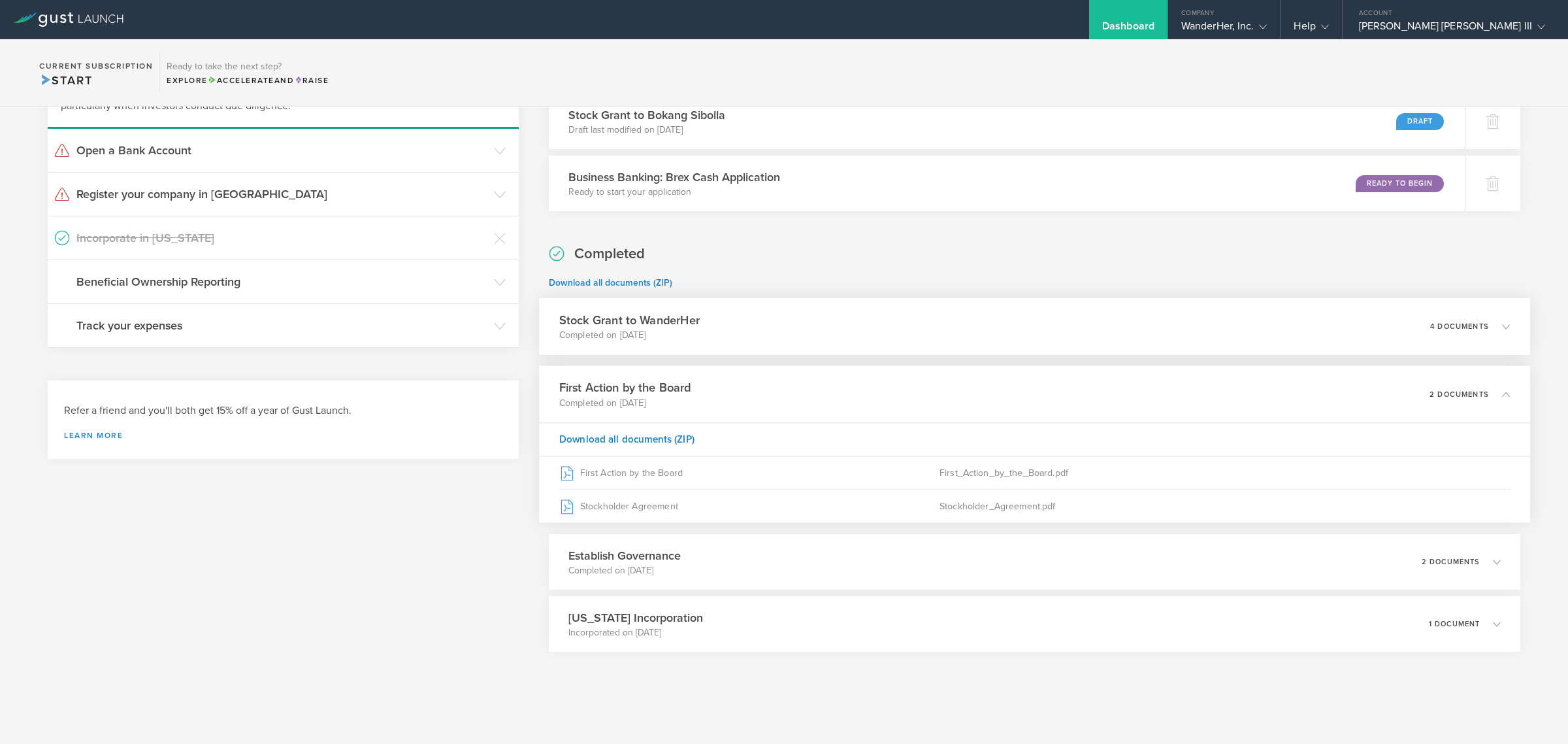
click at [772, 321] on div "Stock Grant to WanderHer Completed on [DATE] 4 documents" at bounding box center [1034, 326] width 991 height 57
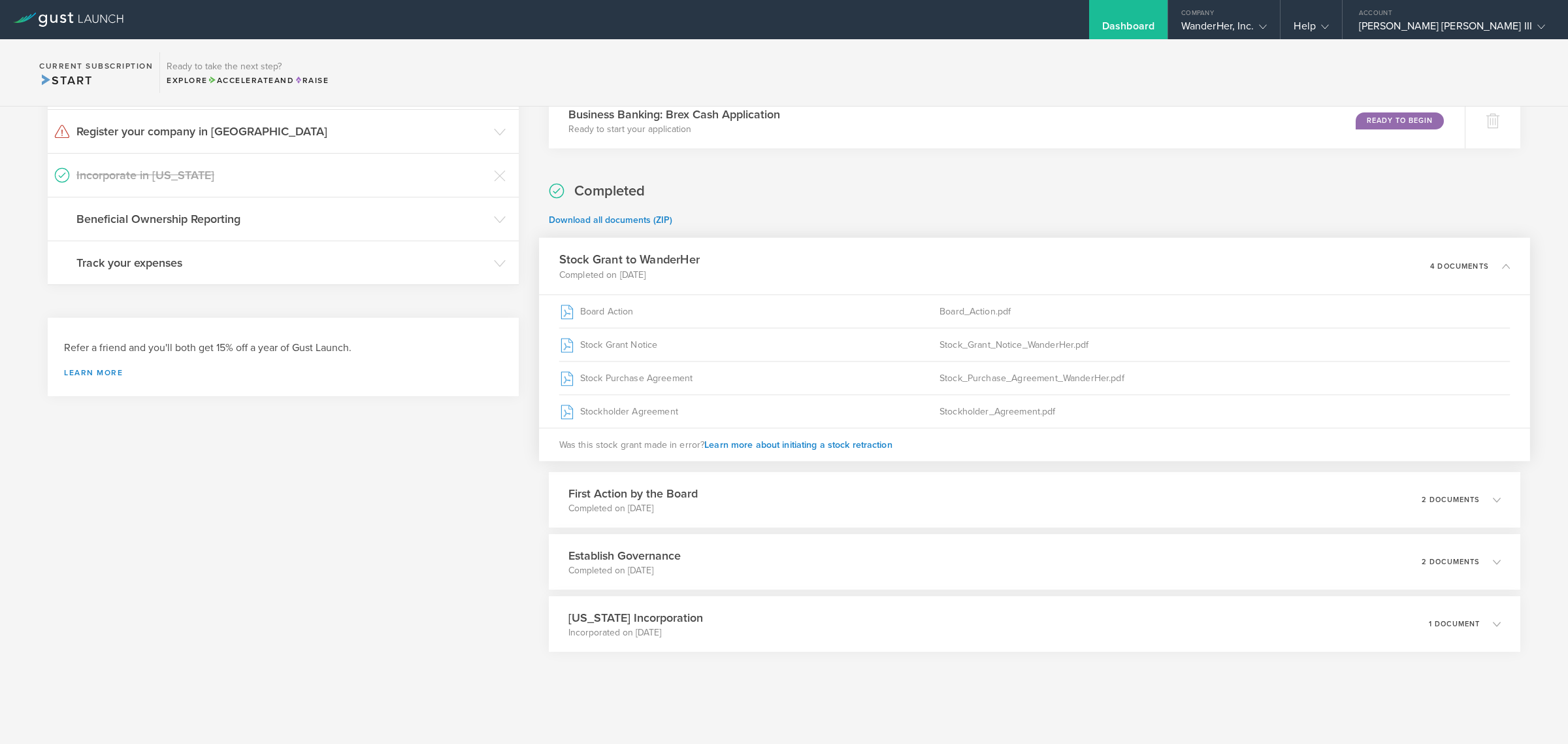
scroll to position [187, 0]
click at [814, 498] on div "First Action by the Board Completed on [DATE] 2 documents" at bounding box center [1034, 499] width 991 height 57
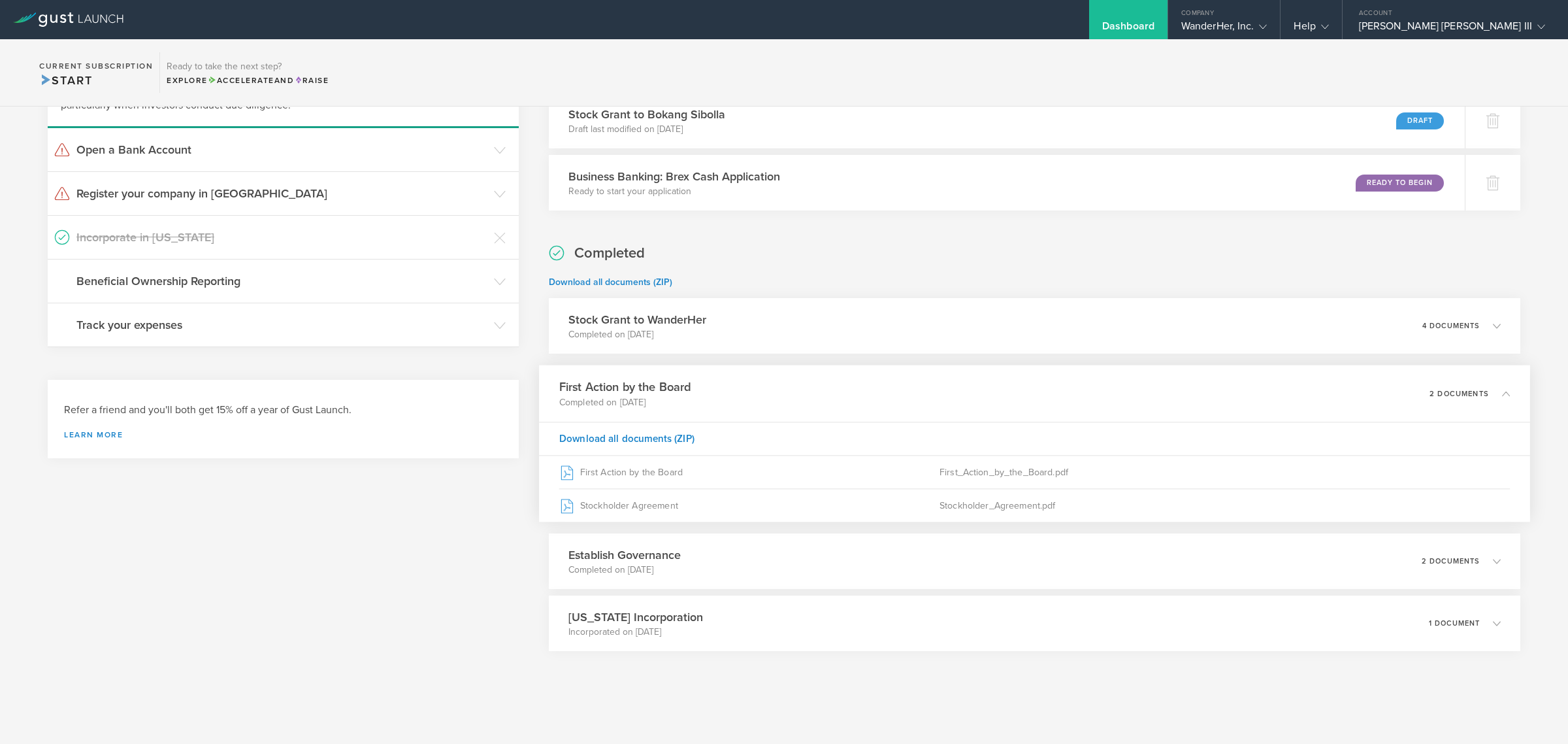
scroll to position [124, 0]
click at [674, 321] on h3 "Stock Grant to WanderHer" at bounding box center [628, 320] width 140 height 18
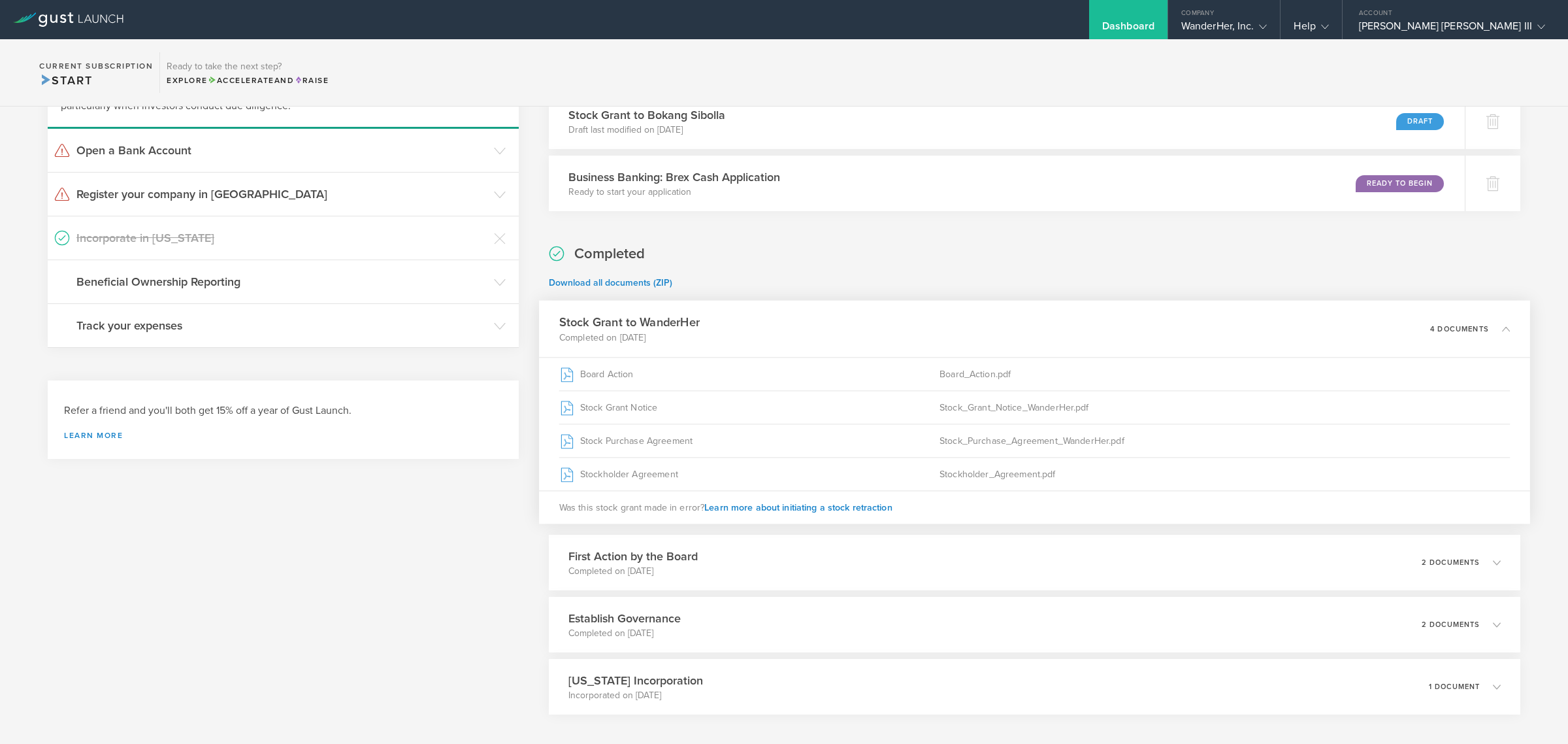
scroll to position [187, 0]
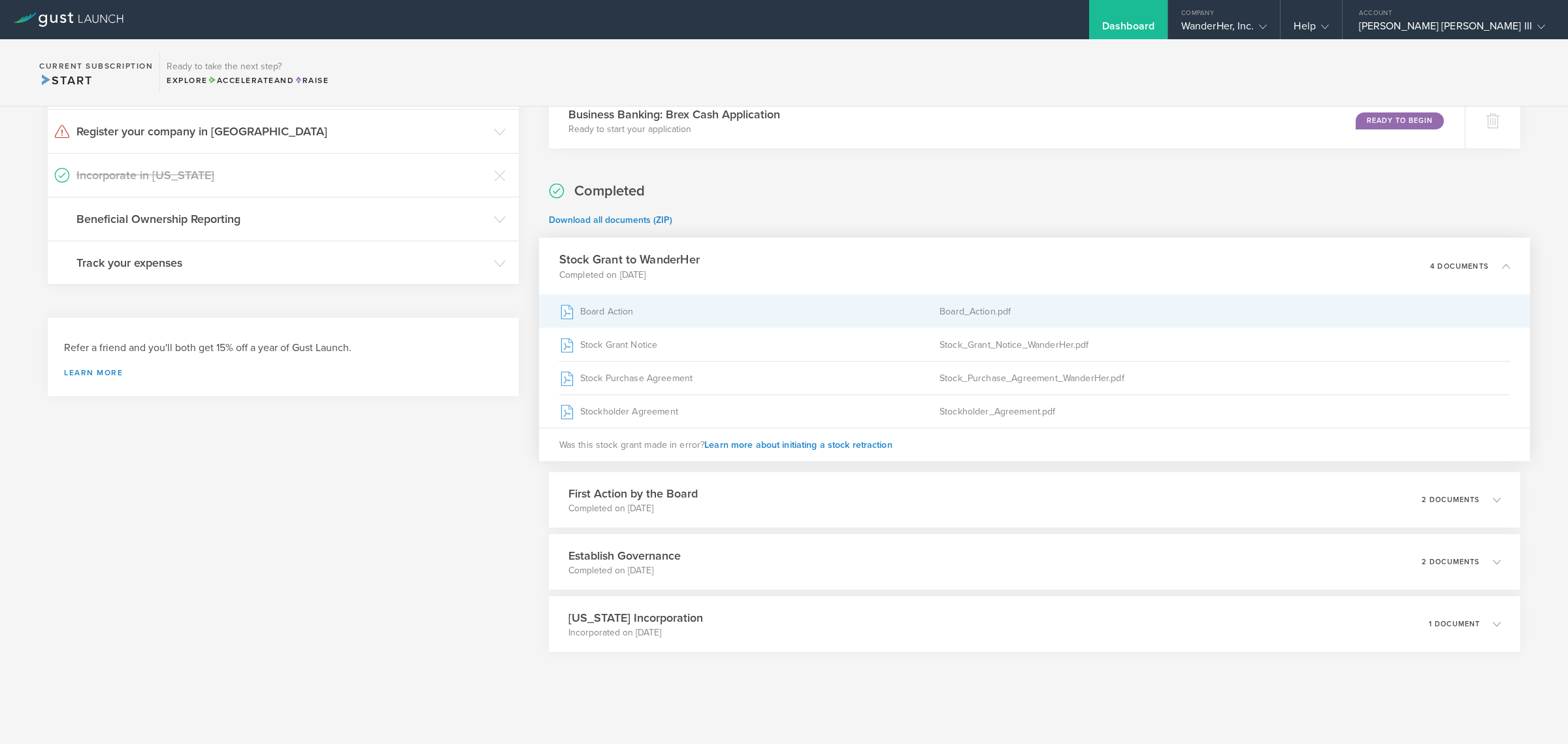
click at [723, 306] on div "Board Action" at bounding box center [749, 311] width 381 height 33
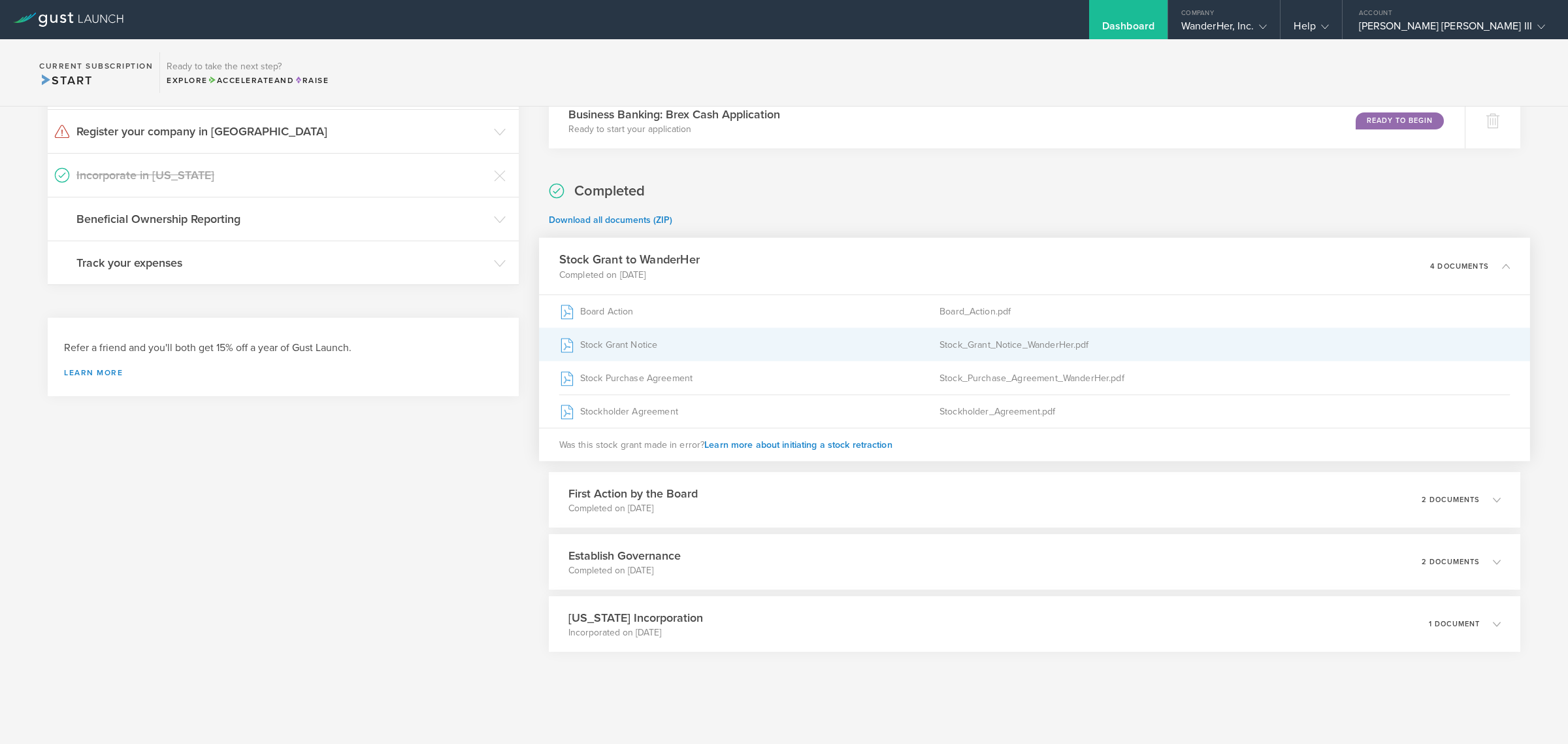
click at [708, 347] on div "Stock Grant Notice" at bounding box center [749, 344] width 381 height 33
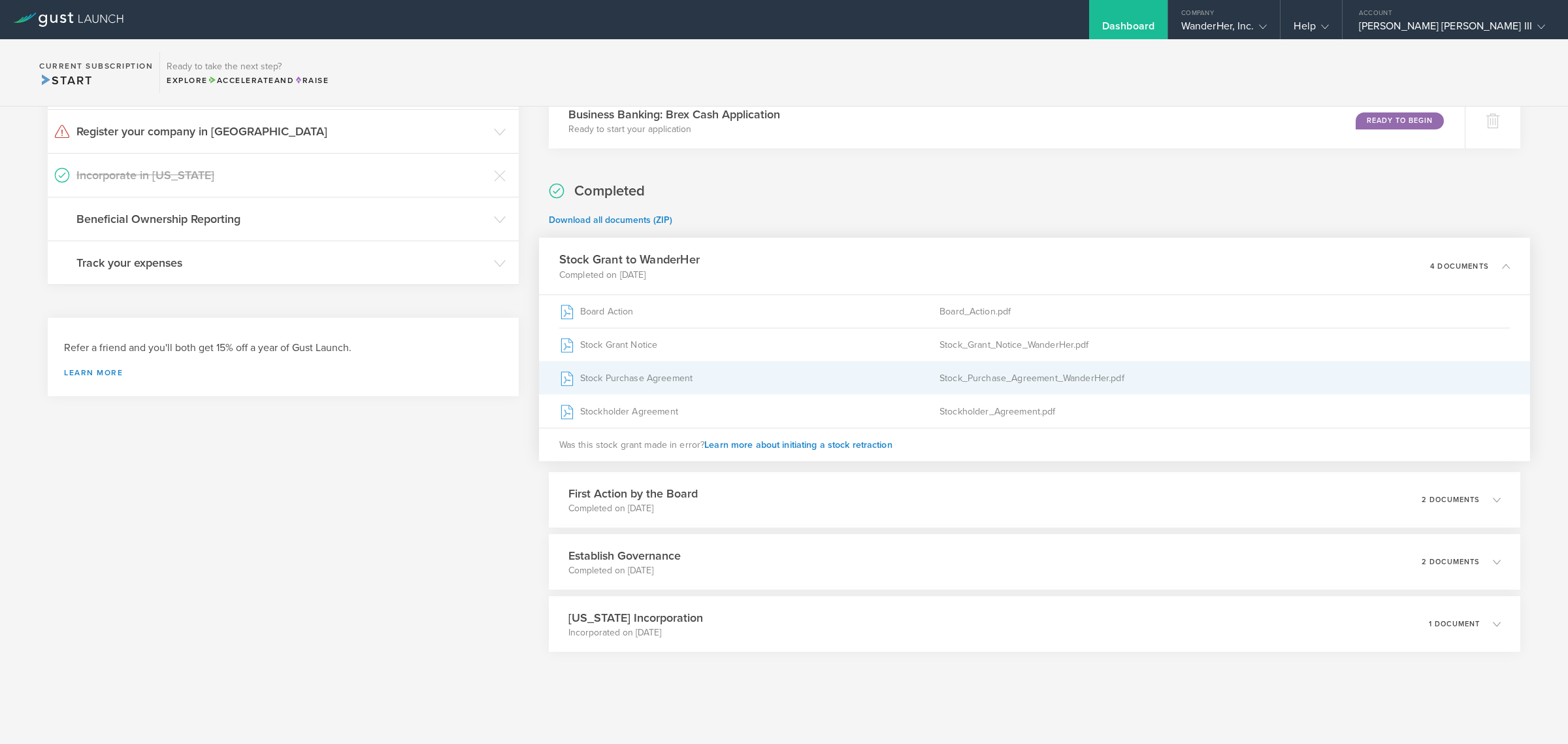
click at [643, 371] on div "Stock Purchase Agreement" at bounding box center [749, 377] width 381 height 33
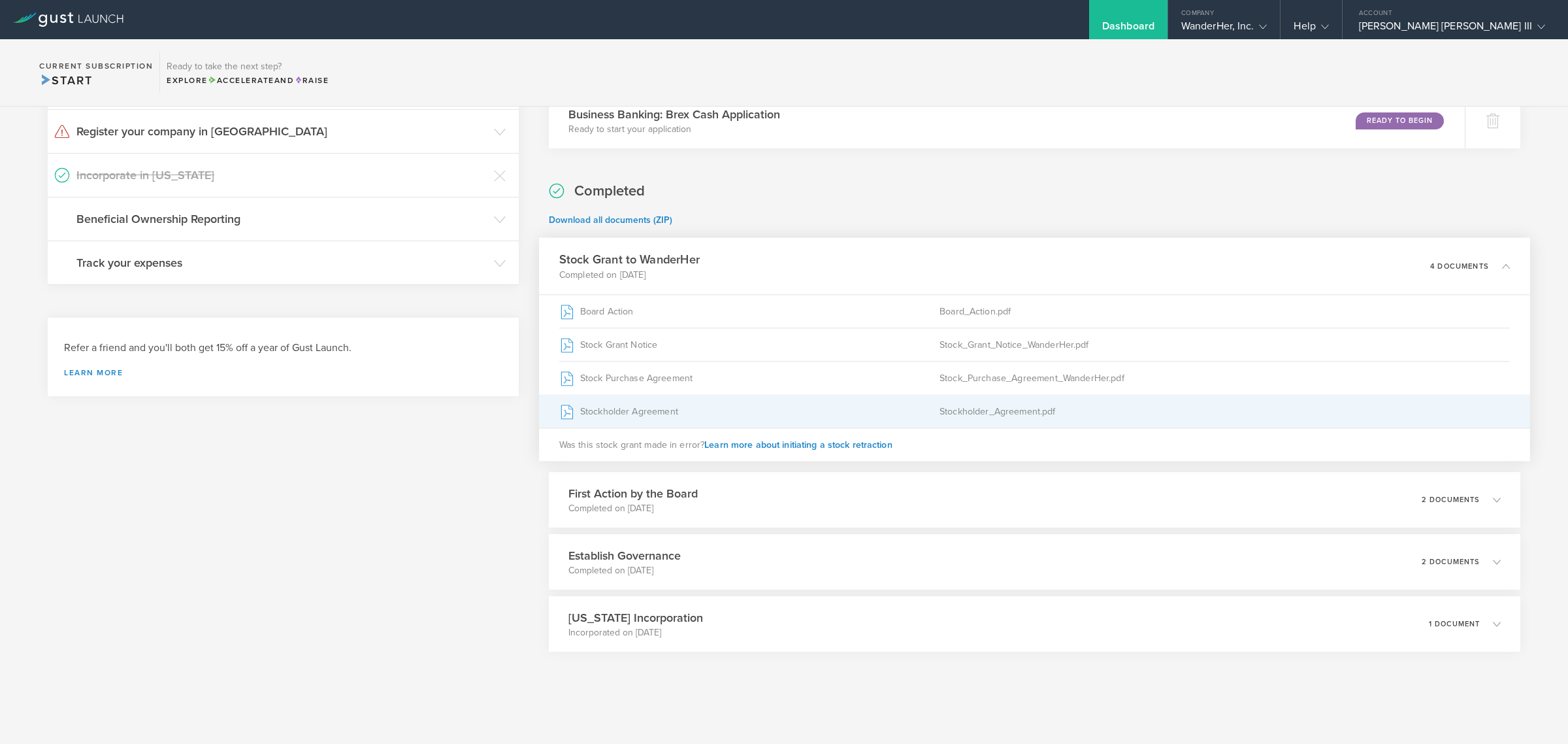
click at [615, 417] on div "Stockholder Agreement" at bounding box center [749, 411] width 381 height 33
